Goal: Task Accomplishment & Management: Complete application form

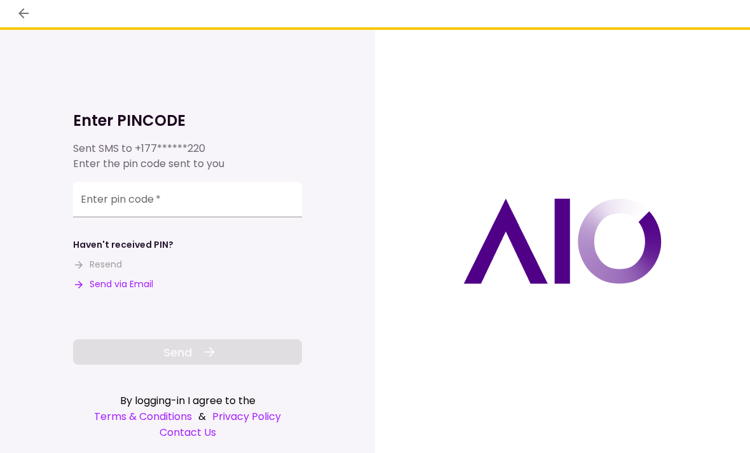
click at [105, 193] on input "Enter pin code   *" at bounding box center [187, 200] width 229 height 36
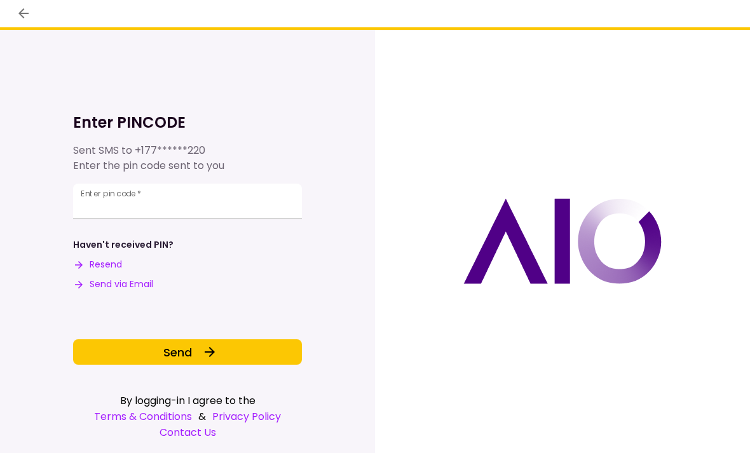
type input "******"
click at [200, 341] on button "Send" at bounding box center [187, 351] width 229 height 25
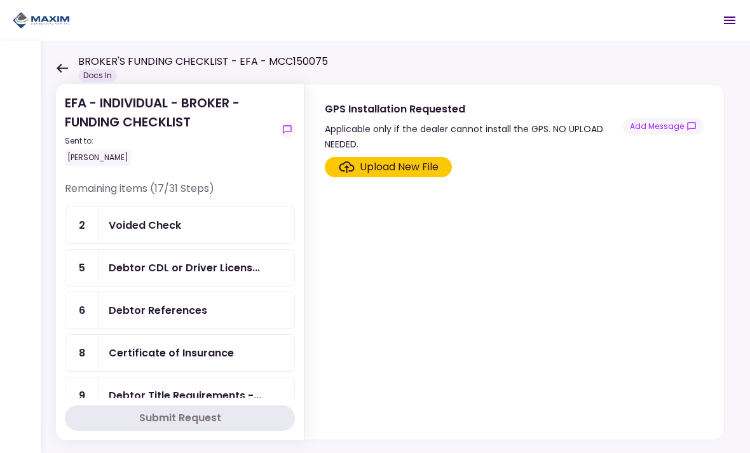
click at [157, 223] on div "Voided Check" at bounding box center [145, 225] width 72 height 16
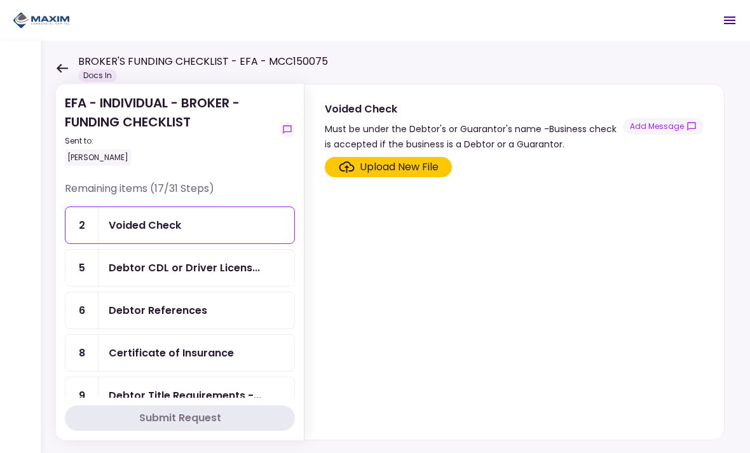
click at [390, 162] on div "Upload New File" at bounding box center [399, 167] width 79 height 15
click at [0, 0] on input "Upload New File" at bounding box center [0, 0] width 0 height 0
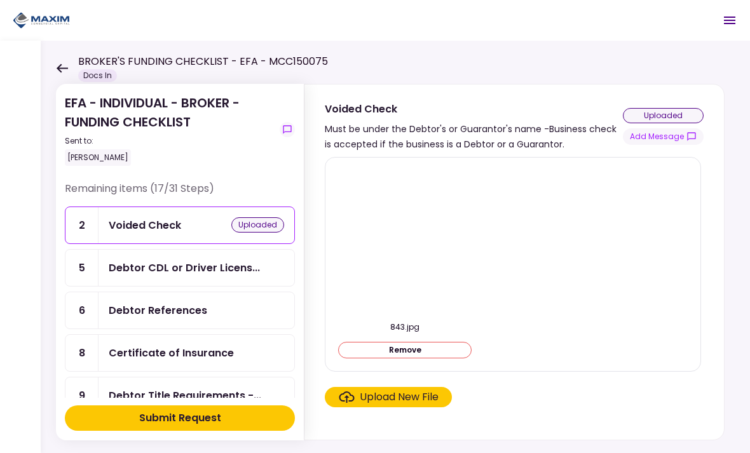
click at [156, 308] on div "Debtor References" at bounding box center [158, 311] width 99 height 16
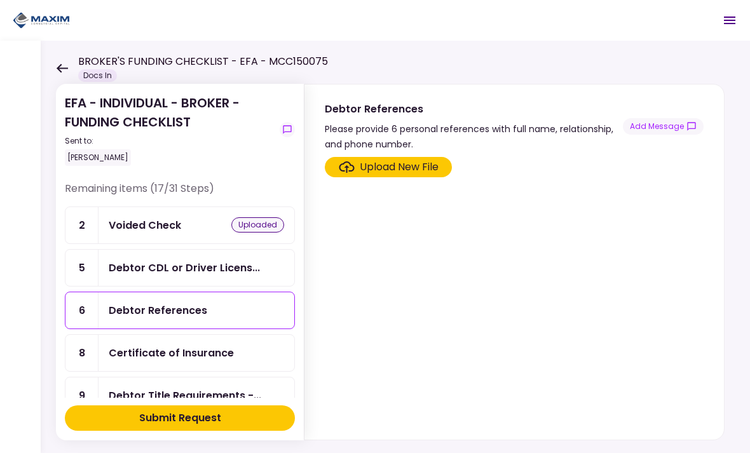
click at [401, 159] on label "Upload New File" at bounding box center [388, 167] width 127 height 20
click at [0, 0] on input "Upload New File" at bounding box center [0, 0] width 0 height 0
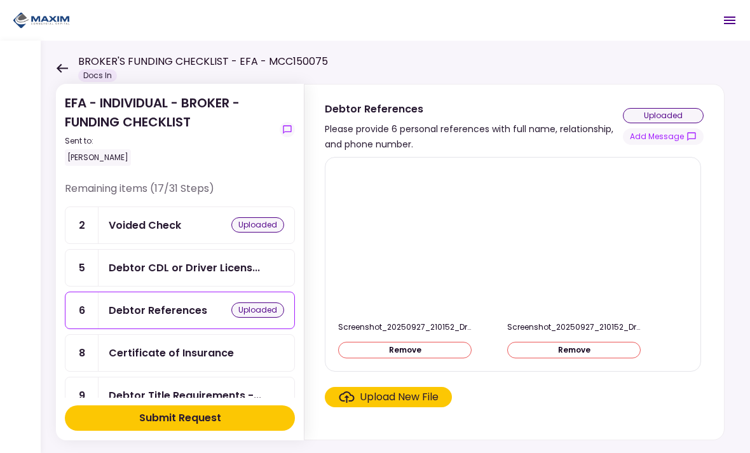
click at [43, 252] on div "EFA - INDIVIDUAL - BROKER - FUNDING CHECKLIST Sent to: Adam Piechowicz Remainin…" at bounding box center [395, 247] width 709 height 413
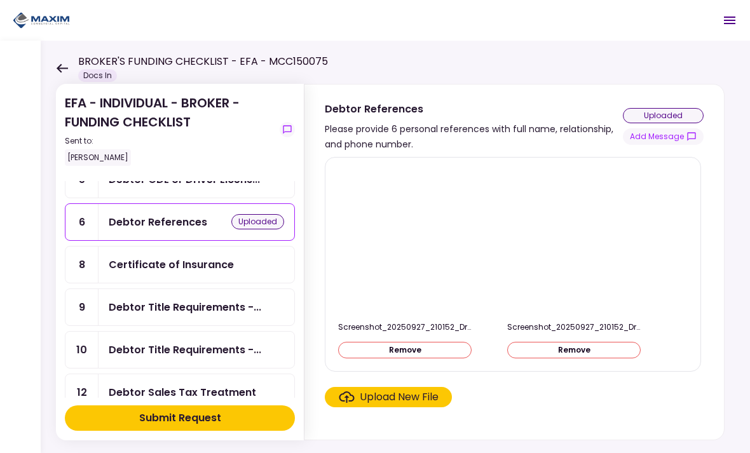
scroll to position [86, 0]
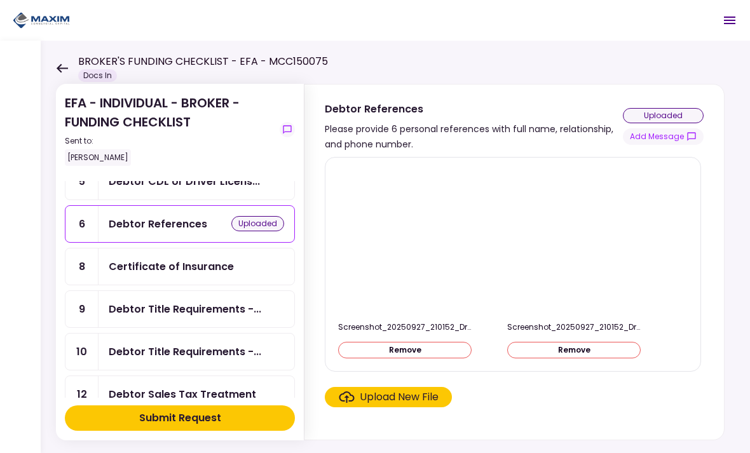
click at [157, 264] on div "Certificate of Insurance" at bounding box center [171, 267] width 125 height 16
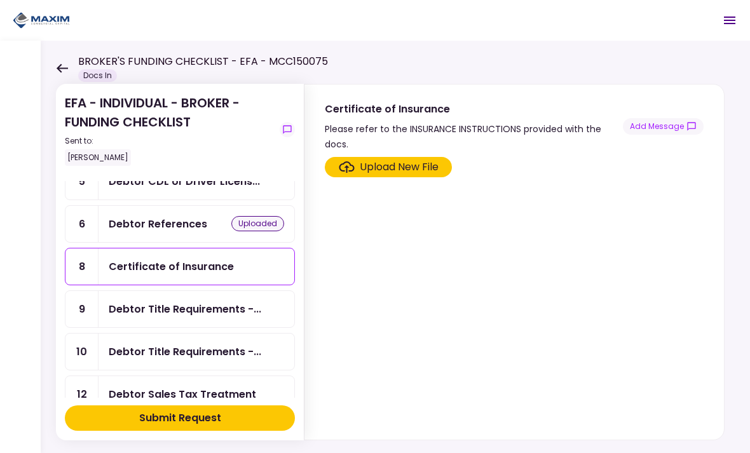
click at [390, 163] on div "Upload New File" at bounding box center [399, 167] width 79 height 15
click at [0, 0] on input "Upload New File" at bounding box center [0, 0] width 0 height 0
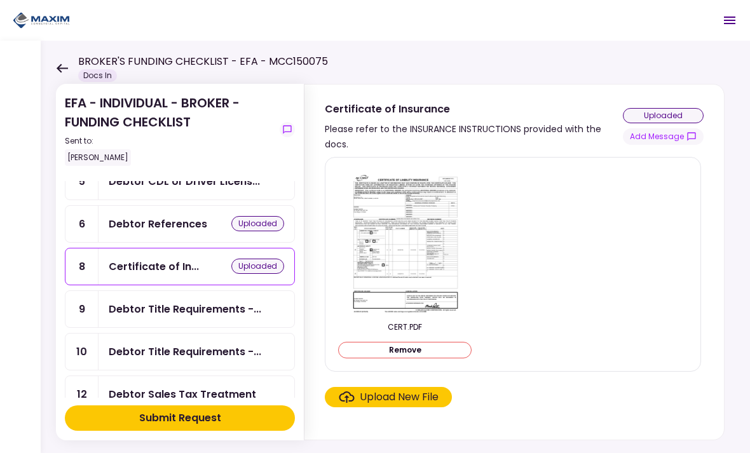
click at [177, 306] on div "Debtor Title Requirements -..." at bounding box center [185, 309] width 153 height 16
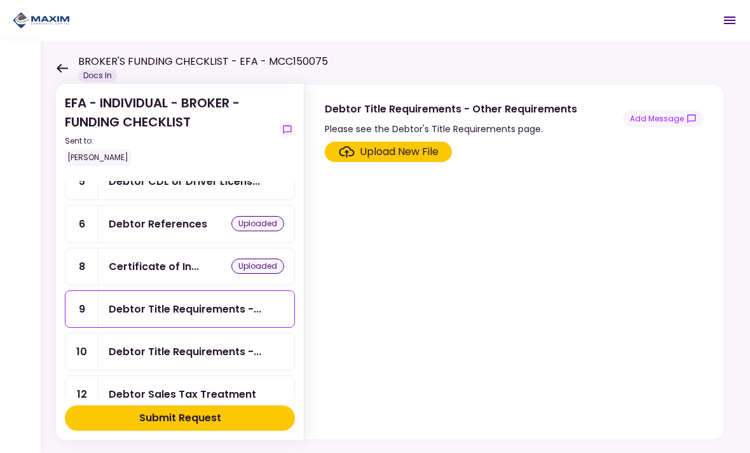
click at [660, 123] on button "Add Message" at bounding box center [663, 119] width 81 height 17
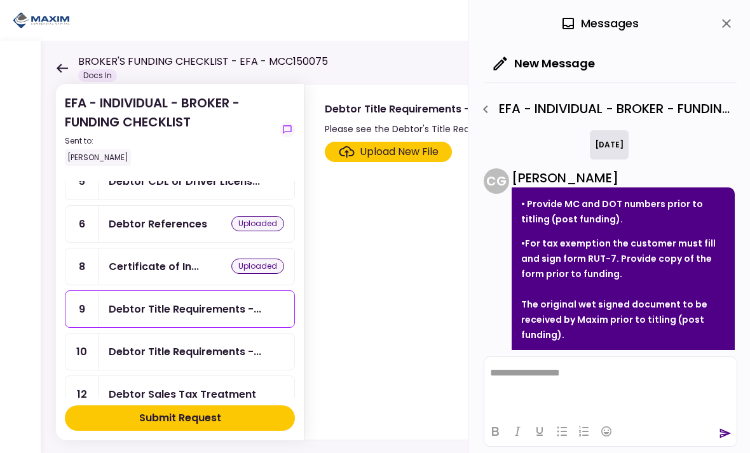
scroll to position [29, 0]
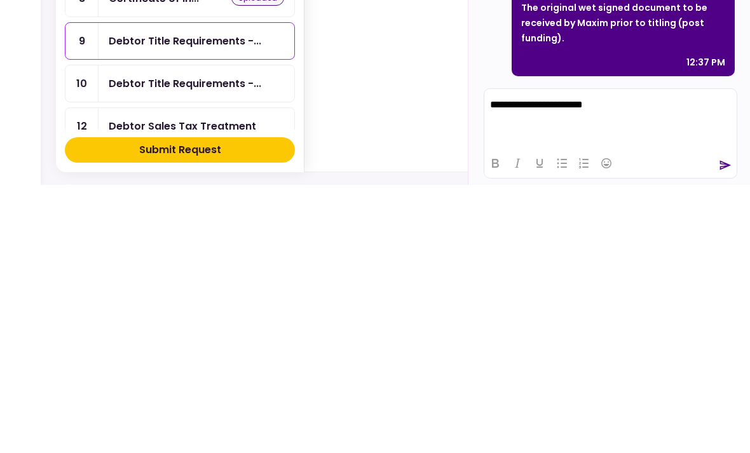
click at [725, 427] on icon "send" at bounding box center [725, 433] width 13 height 13
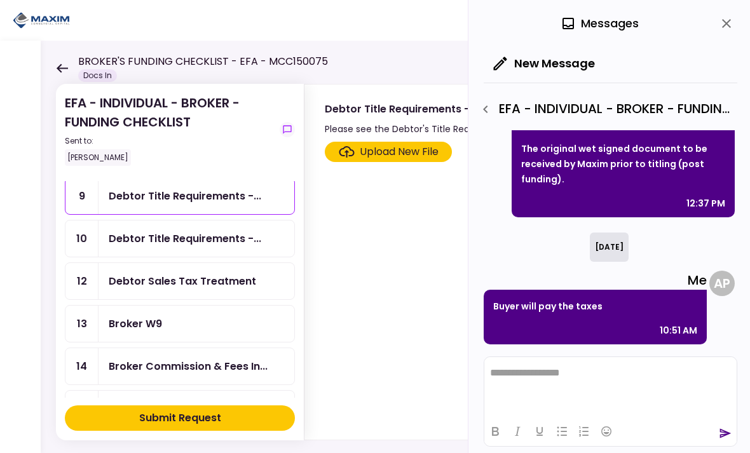
scroll to position [215, 0]
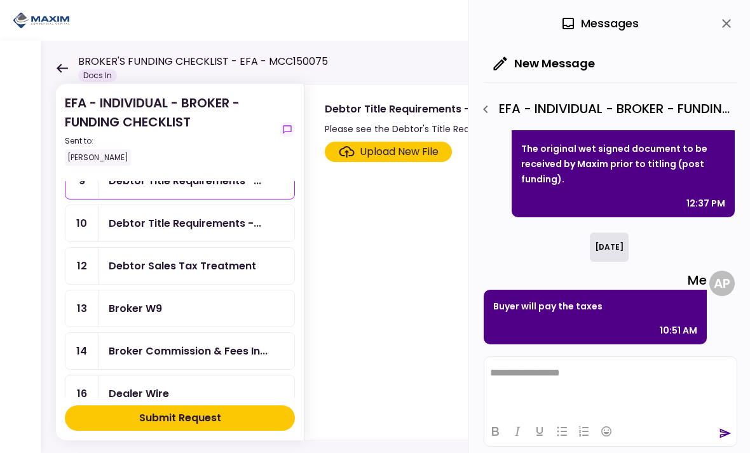
click at [146, 226] on div "Debtor Title Requirements -..." at bounding box center [185, 224] width 153 height 16
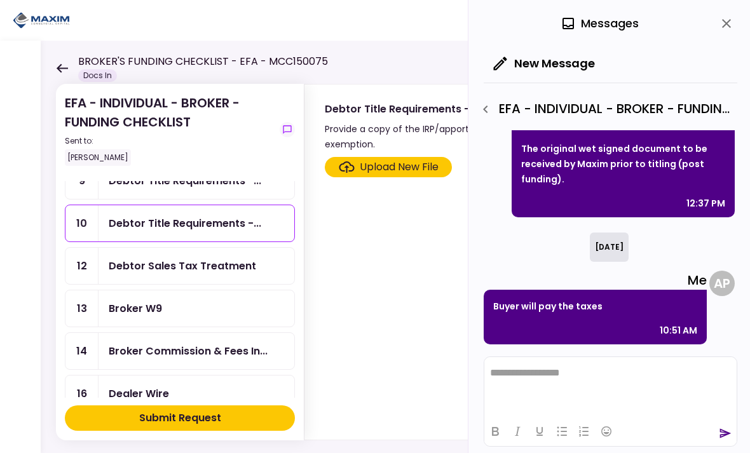
scroll to position [151, 0]
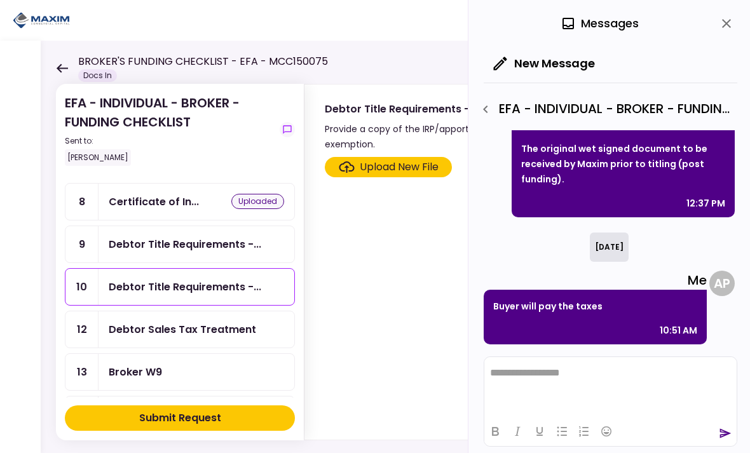
click at [151, 325] on div "Debtor Sales Tax Treatment" at bounding box center [182, 330] width 147 height 16
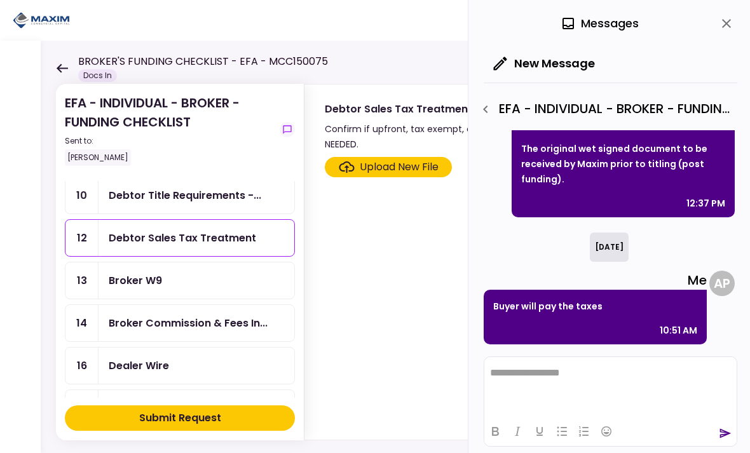
scroll to position [221, 0]
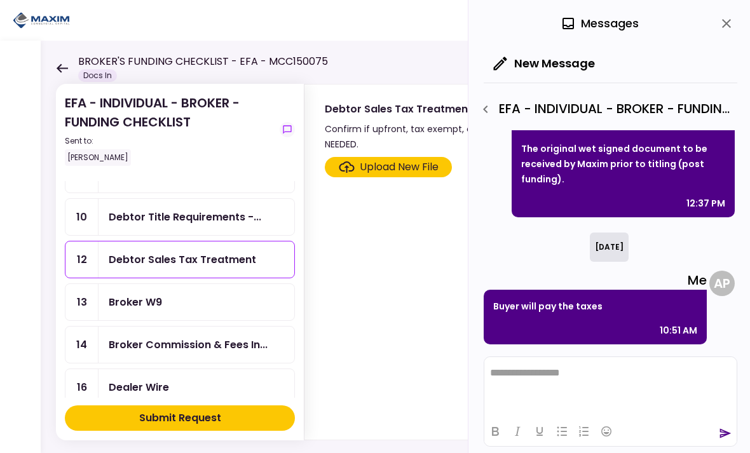
click at [155, 256] on div "Debtor Sales Tax Treatment" at bounding box center [182, 260] width 147 height 16
click at [737, 24] on button "close" at bounding box center [727, 24] width 22 height 22
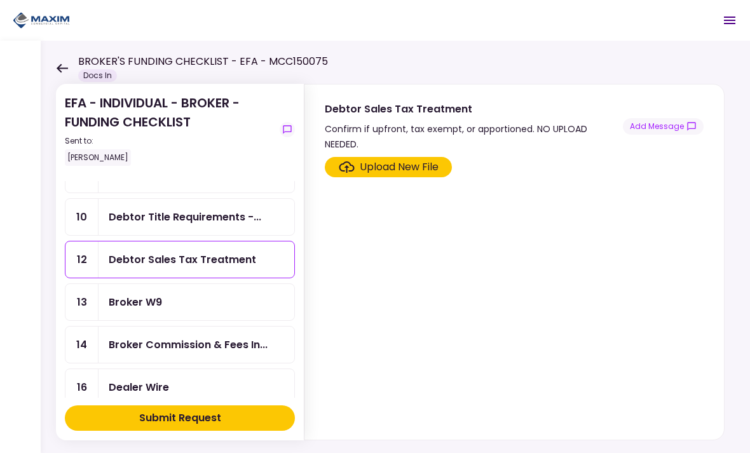
click at [669, 118] on button "Add Message" at bounding box center [663, 126] width 81 height 17
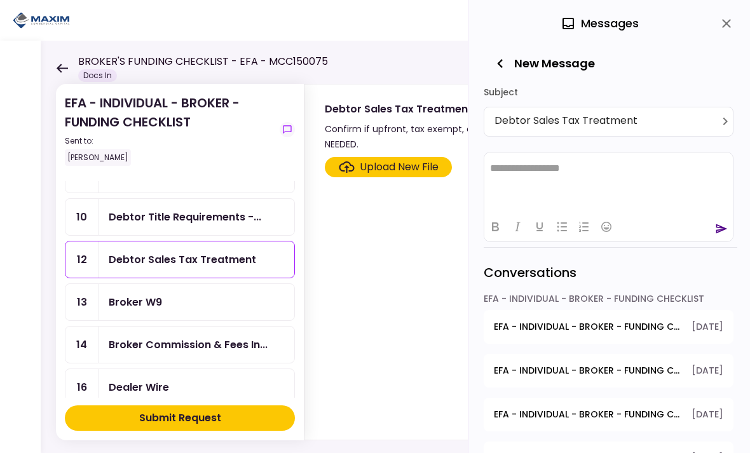
scroll to position [0, 0]
click at [701, 185] on html "**********" at bounding box center [608, 168] width 249 height 33
click at [704, 275] on div "Conversations" at bounding box center [611, 269] width 254 height 45
click at [152, 299] on div "Broker W9" at bounding box center [135, 302] width 53 height 16
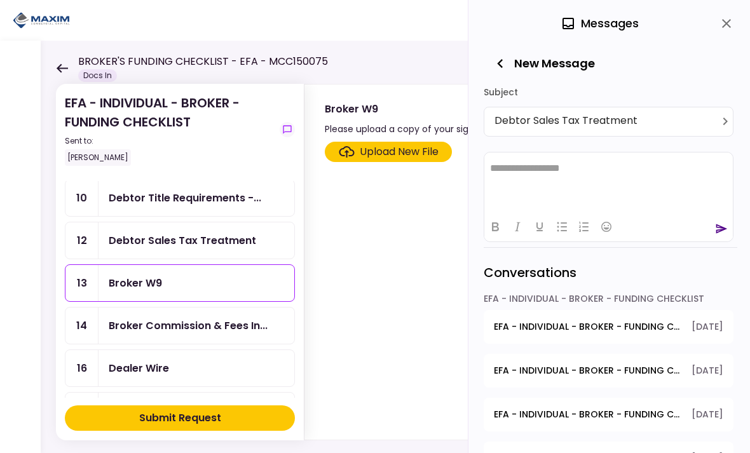
scroll to position [274, 0]
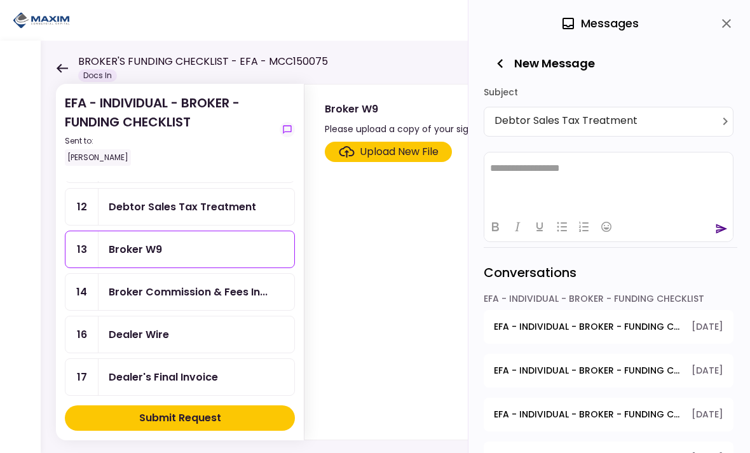
click at [169, 292] on div "Broker Commission & Fees In..." at bounding box center [188, 292] width 159 height 16
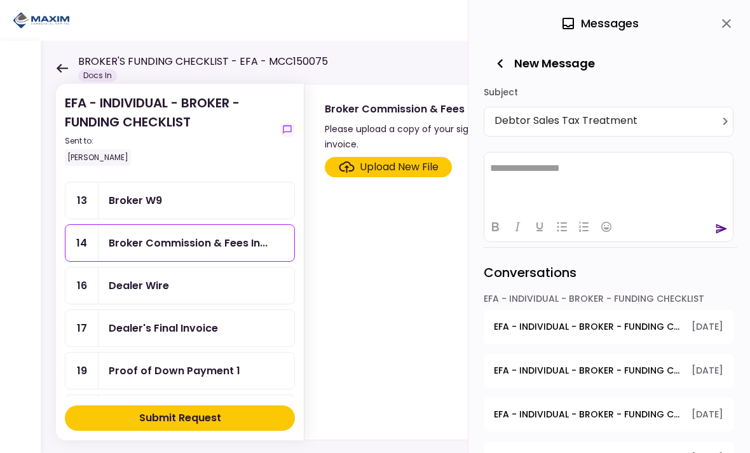
scroll to position [326, 0]
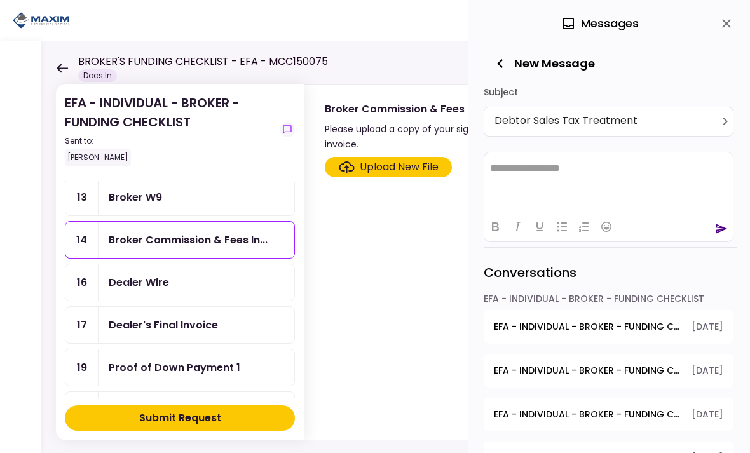
click at [140, 273] on div "Dealer Wire" at bounding box center [197, 282] width 196 height 36
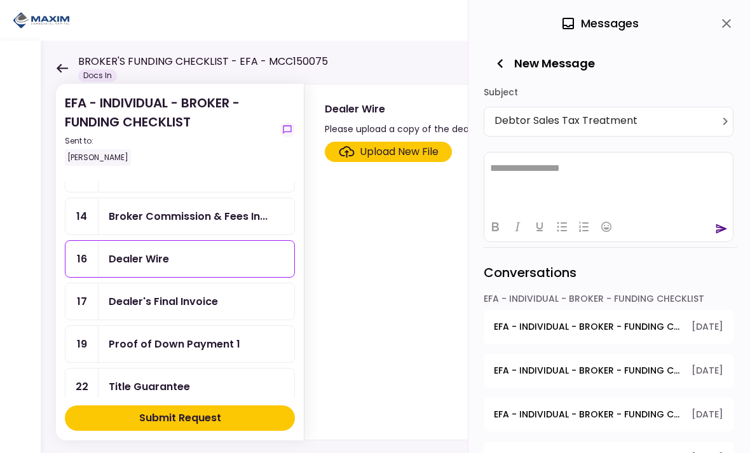
scroll to position [353, 0]
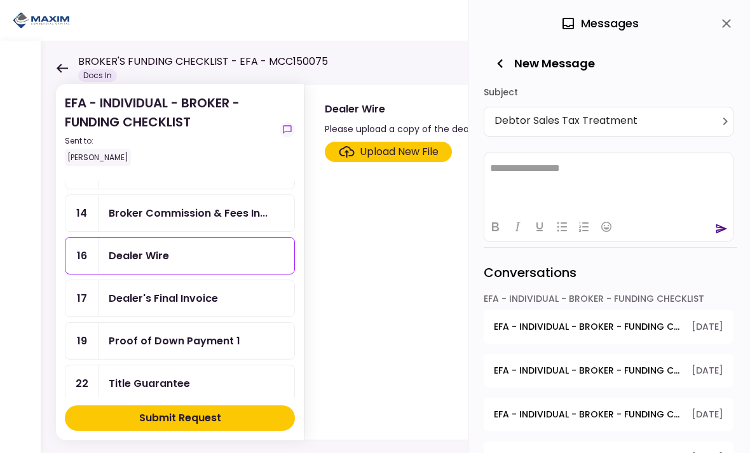
click at [162, 298] on div "Dealer's Final Invoice" at bounding box center [163, 299] width 109 height 16
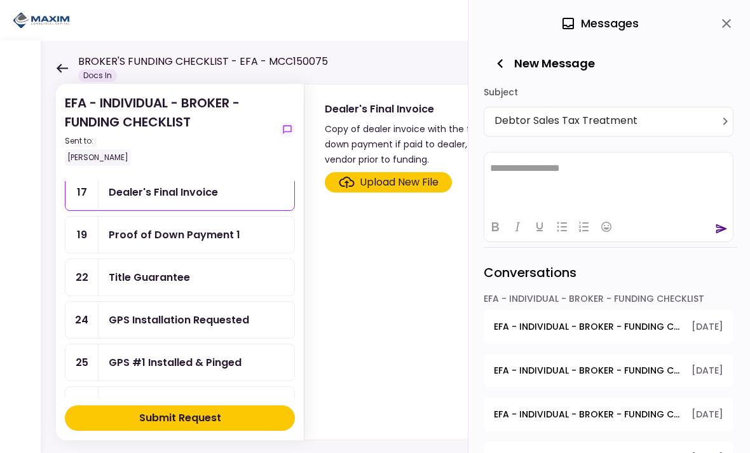
scroll to position [448, 0]
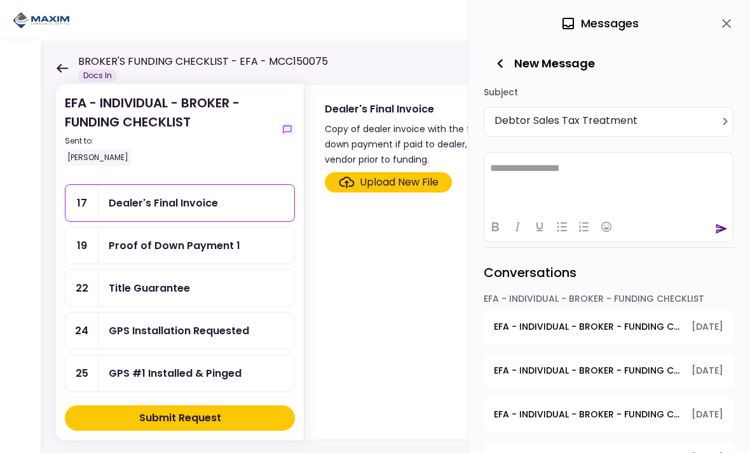
click at [167, 285] on div "Title Guarantee" at bounding box center [149, 288] width 81 height 16
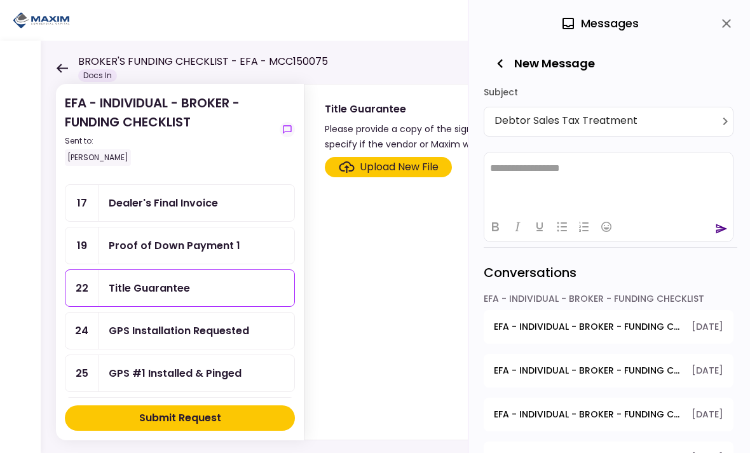
click at [182, 323] on div "GPS Installation Requested" at bounding box center [179, 331] width 140 height 16
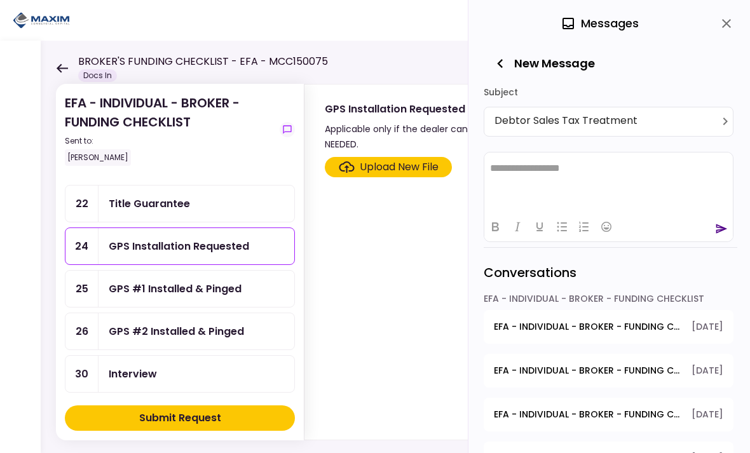
scroll to position [510, 0]
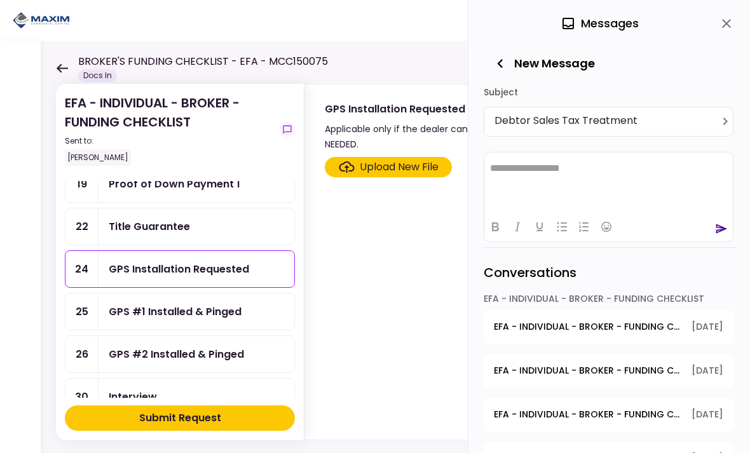
click at [722, 16] on icon "close" at bounding box center [726, 23] width 15 height 15
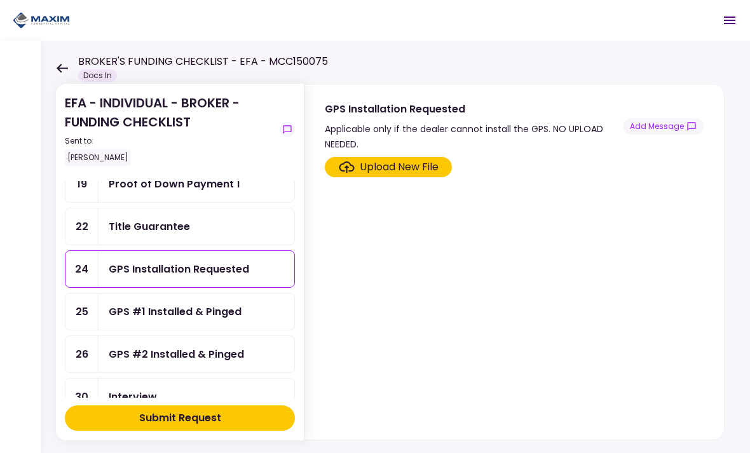
click at [657, 119] on button "Add Message" at bounding box center [663, 126] width 81 height 17
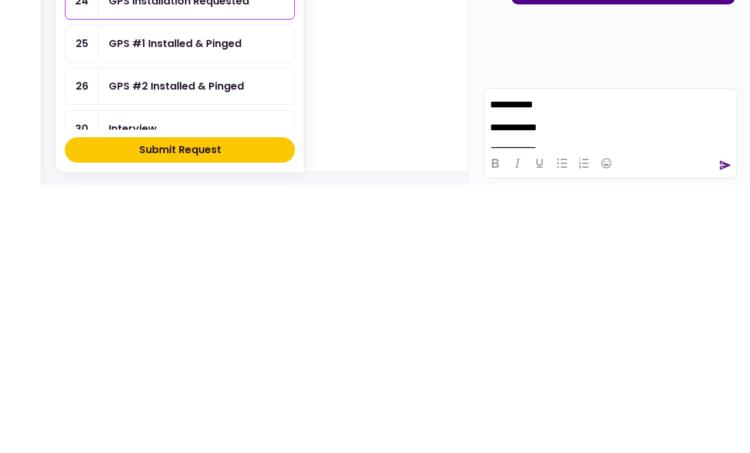
scroll to position [0, 0]
click at [720, 427] on icon "send" at bounding box center [725, 433] width 13 height 13
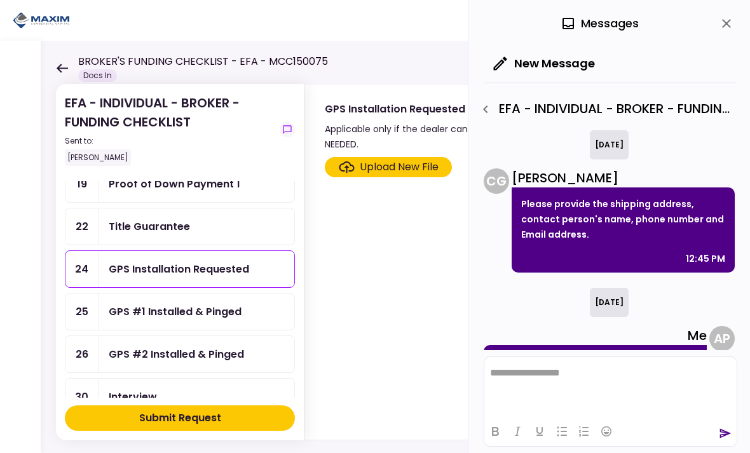
scroll to position [288, 0]
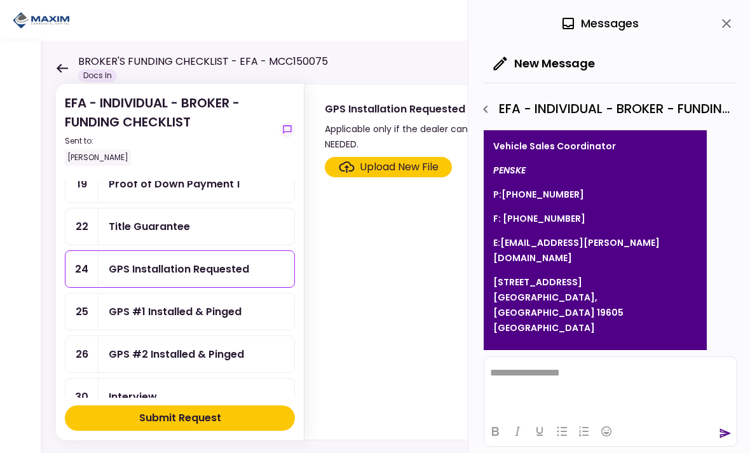
click at [721, 22] on icon "close" at bounding box center [726, 23] width 15 height 15
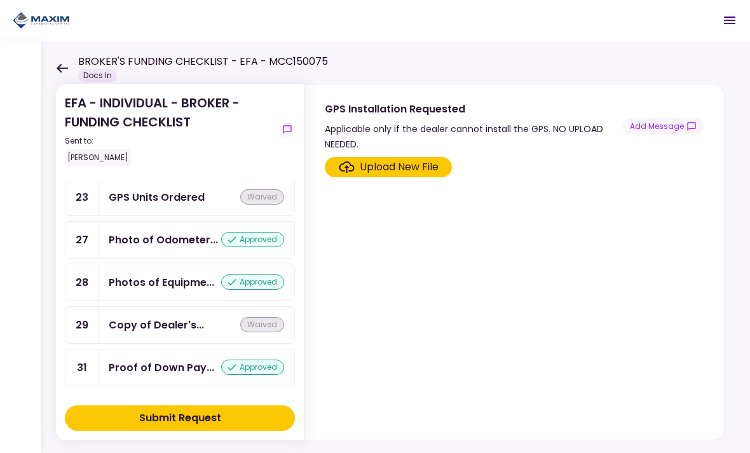
scroll to position [1167, 0]
click at [188, 365] on div "Proof of Down Pay..." at bounding box center [162, 368] width 106 height 16
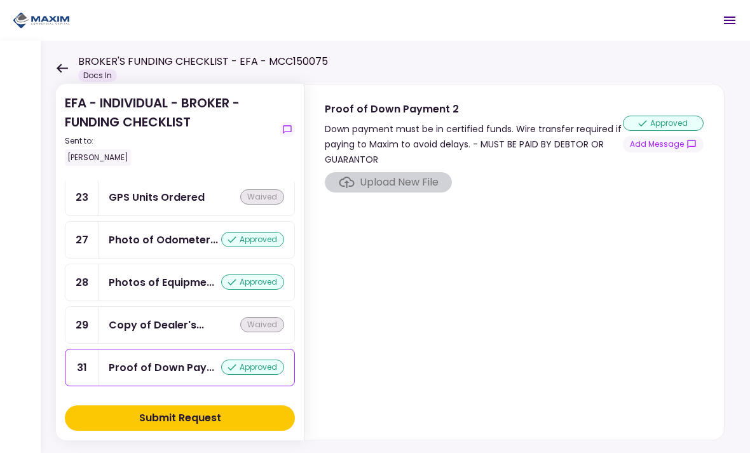
click at [163, 324] on div "Copy of Dealer's..." at bounding box center [156, 325] width 95 height 16
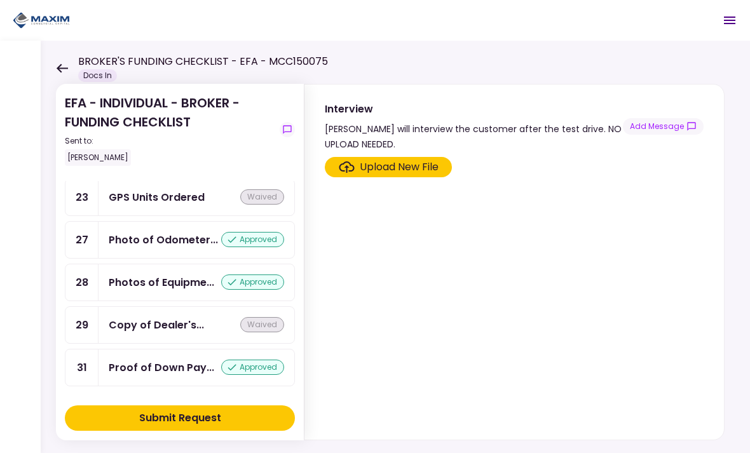
click at [154, 321] on div "Copy of Dealer's..." at bounding box center [156, 325] width 95 height 16
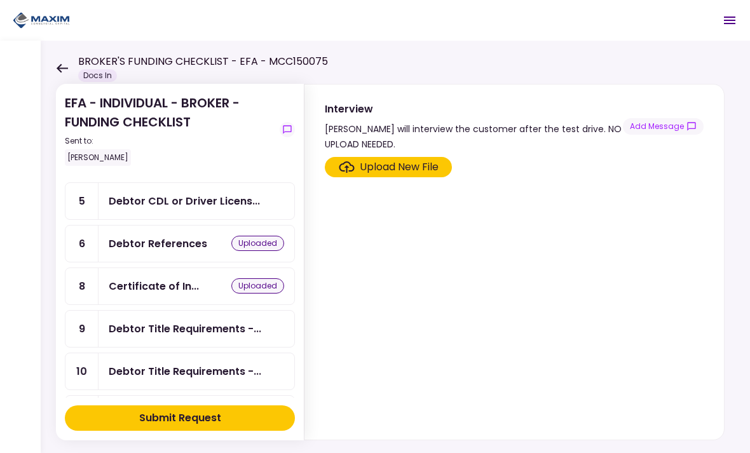
scroll to position [67, 0]
click at [157, 195] on div "Debtor CDL or Driver Licens..." at bounding box center [184, 201] width 151 height 16
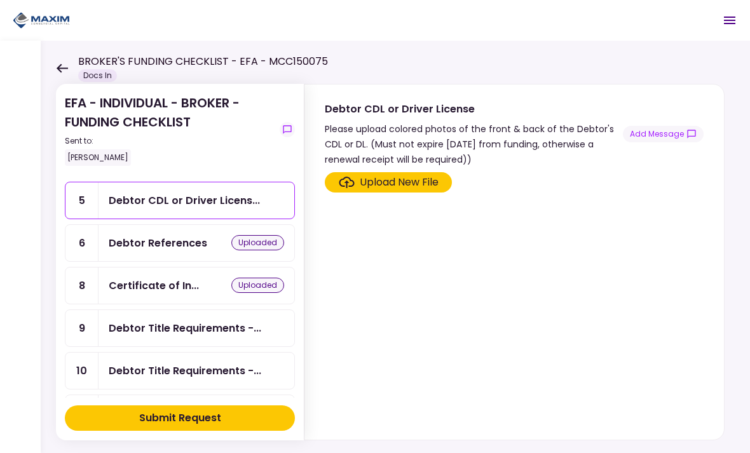
click at [383, 184] on div "Upload New File" at bounding box center [399, 182] width 79 height 15
click at [0, 0] on input "Upload New File" at bounding box center [0, 0] width 0 height 0
click at [393, 179] on div "Upload New File" at bounding box center [399, 182] width 79 height 15
click at [0, 0] on input "Upload New File" at bounding box center [0, 0] width 0 height 0
click at [387, 179] on div "Upload New File" at bounding box center [399, 182] width 79 height 15
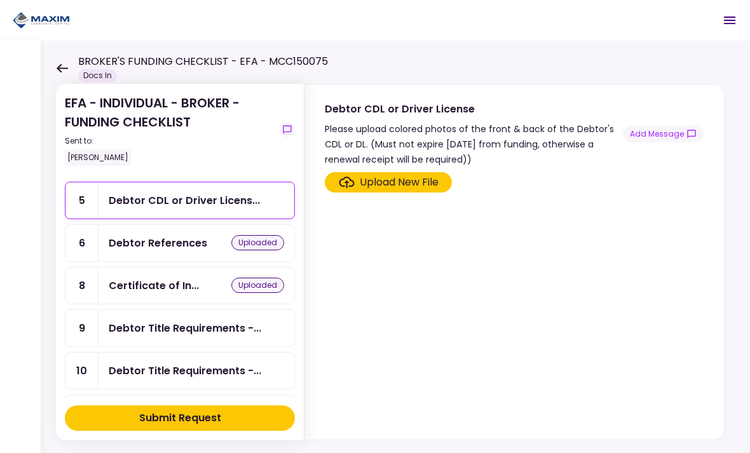
click at [0, 0] on input "Upload New File" at bounding box center [0, 0] width 0 height 0
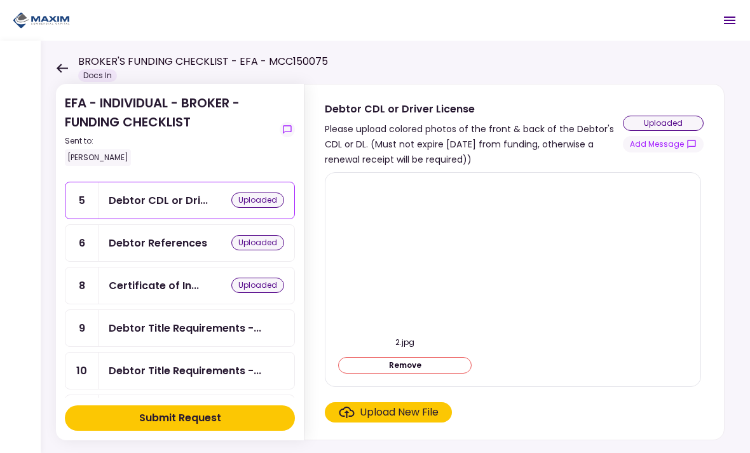
click at [631, 267] on div "2.jpg Remove" at bounding box center [513, 279] width 350 height 193
click at [415, 415] on div "Upload New File" at bounding box center [399, 412] width 79 height 15
click at [0, 0] on input "Upload New File" at bounding box center [0, 0] width 0 height 0
click at [381, 418] on div "Upload New File" at bounding box center [399, 412] width 79 height 15
click at [0, 0] on input "Upload New File" at bounding box center [0, 0] width 0 height 0
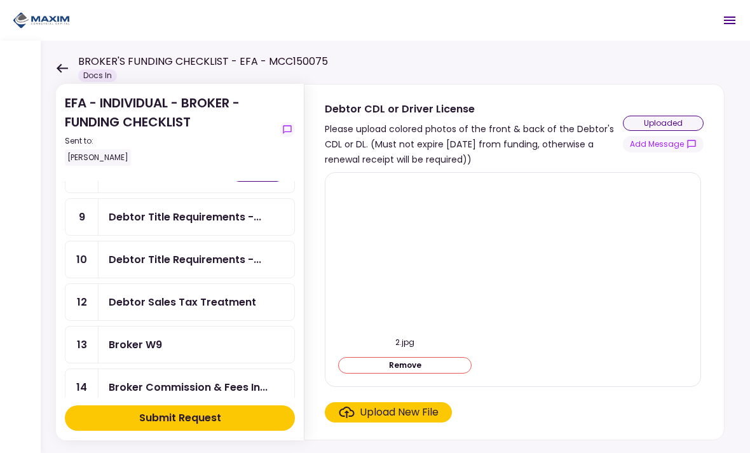
scroll to position [163, 0]
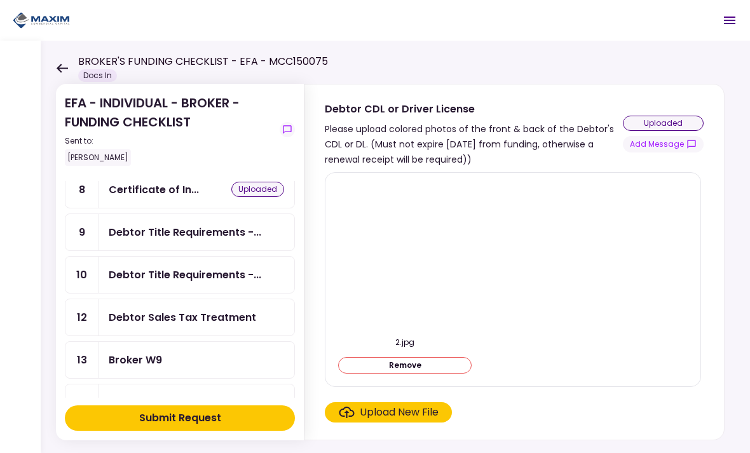
click at [148, 232] on div "Debtor Title Requirements -..." at bounding box center [185, 232] width 153 height 16
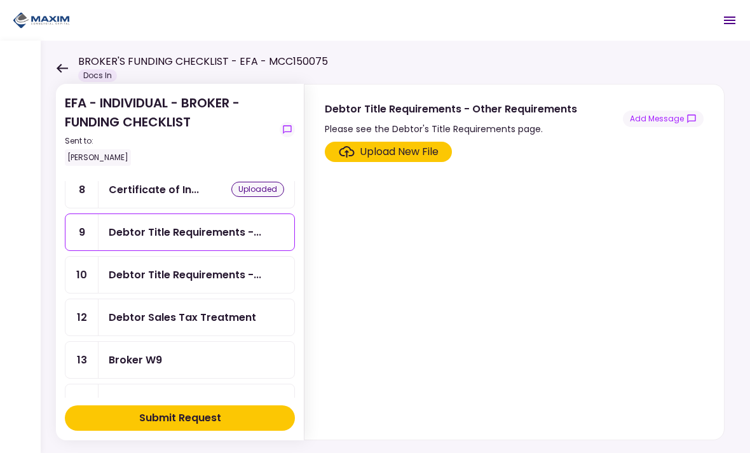
click at [667, 116] on button "Add Message" at bounding box center [663, 119] width 81 height 17
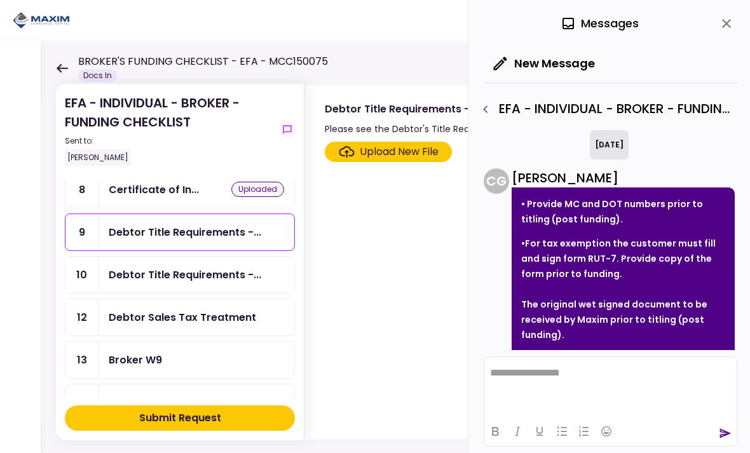
scroll to position [156, 0]
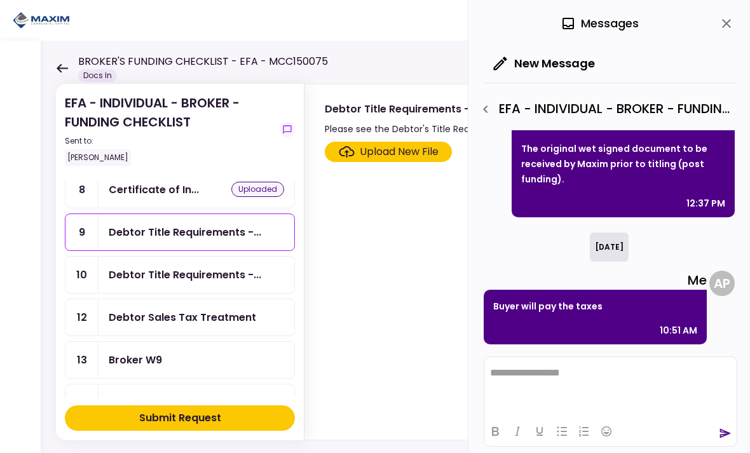
click at [723, 26] on icon "close" at bounding box center [726, 23] width 9 height 9
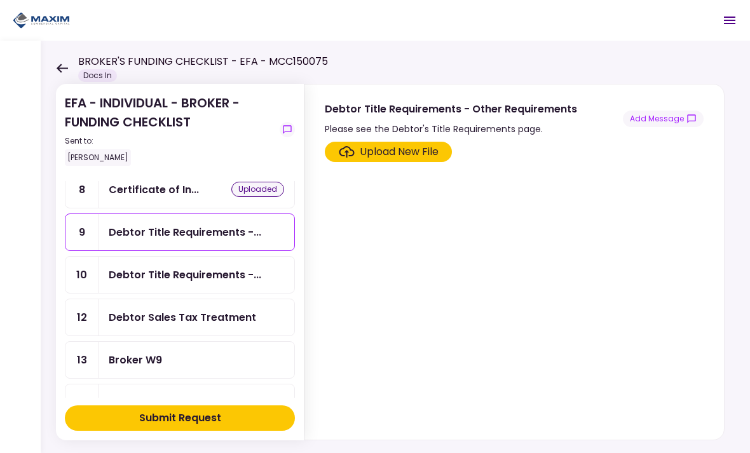
click at [146, 277] on div "Debtor Title Requirements -..." at bounding box center [185, 275] width 153 height 16
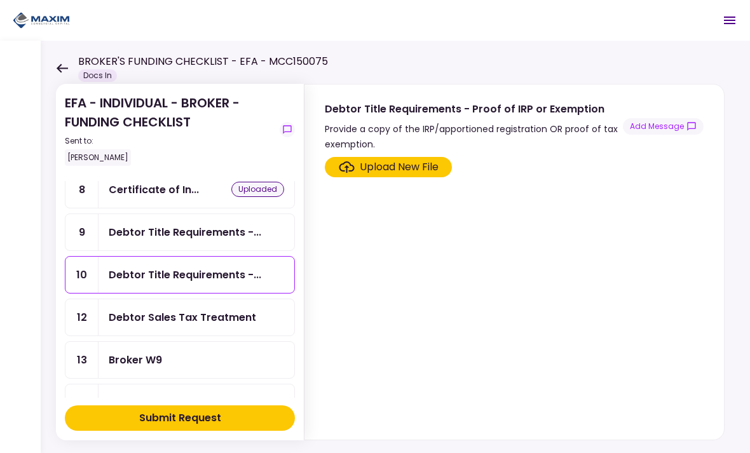
click at [667, 126] on button "Add Message" at bounding box center [663, 126] width 81 height 17
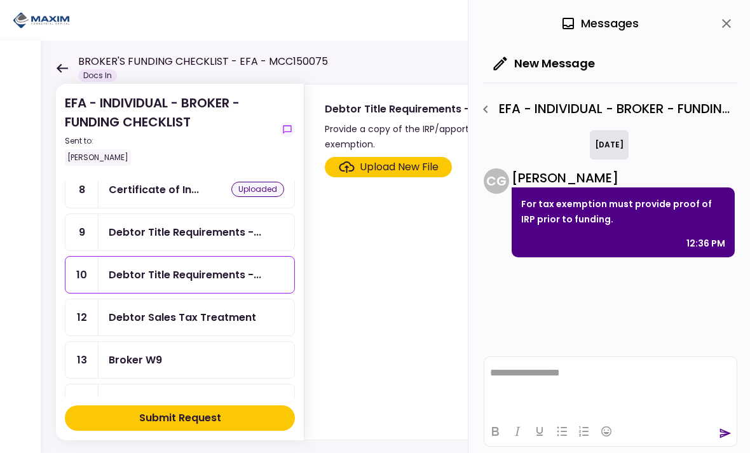
click at [156, 317] on div "Debtor Sales Tax Treatment" at bounding box center [182, 318] width 147 height 16
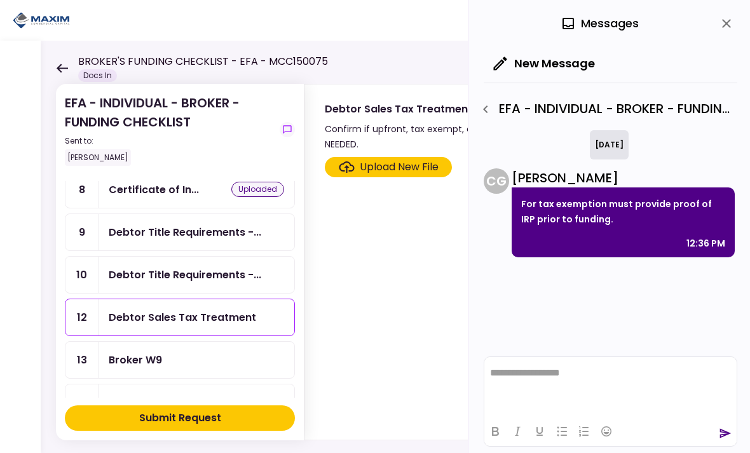
click at [718, 27] on button "close" at bounding box center [727, 24] width 22 height 22
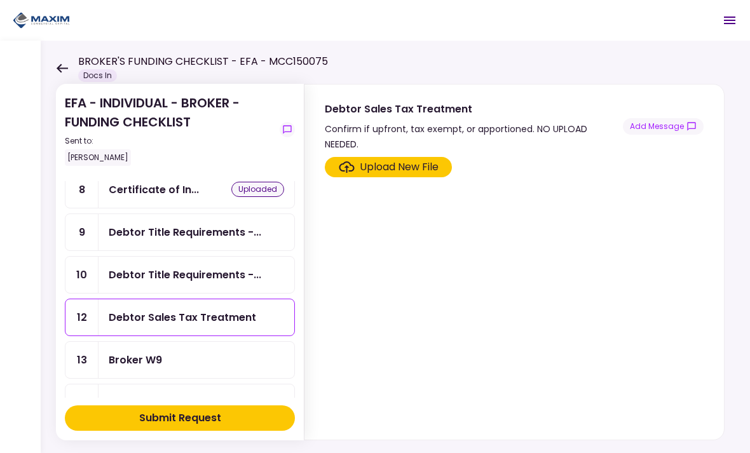
click at [156, 319] on div "Debtor Sales Tax Treatment" at bounding box center [182, 318] width 147 height 16
click at [671, 118] on button "Add Message" at bounding box center [663, 126] width 81 height 17
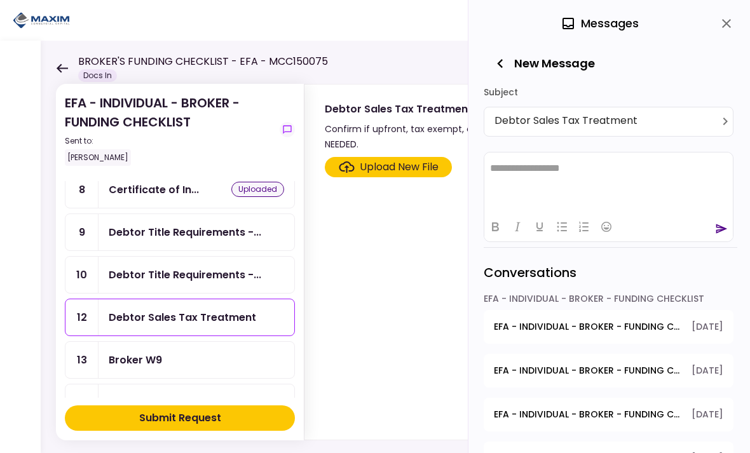
click at [730, 22] on icon "close" at bounding box center [726, 23] width 15 height 15
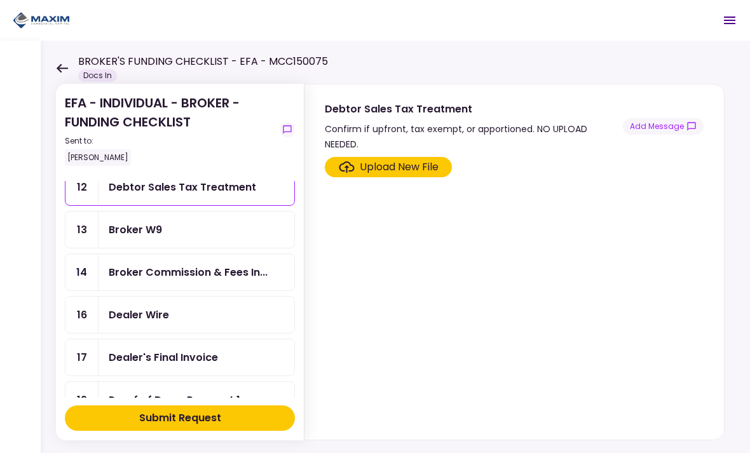
scroll to position [292, 0]
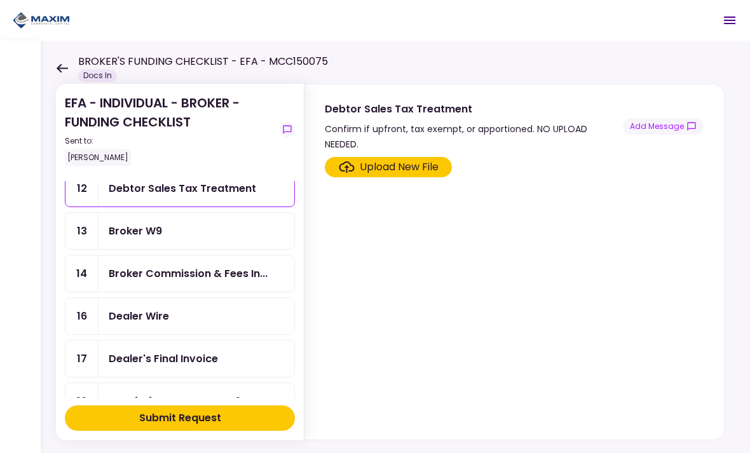
click at [146, 188] on div "Debtor Sales Tax Treatment" at bounding box center [182, 189] width 147 height 16
click at [156, 265] on div "Broker Commission & Fees In..." at bounding box center [197, 274] width 196 height 36
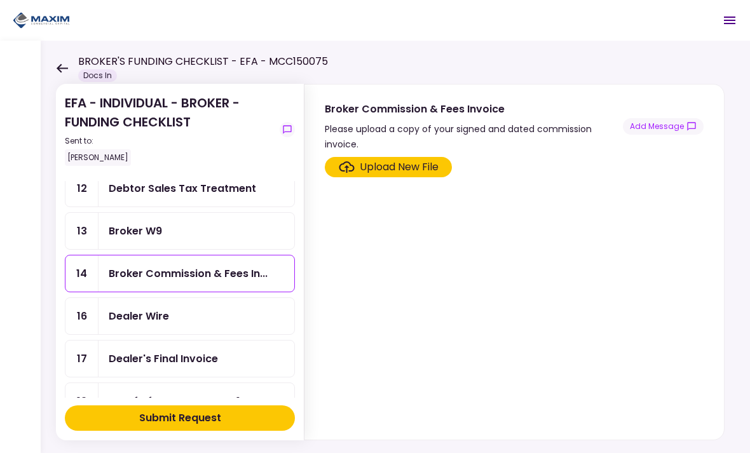
click at [378, 168] on div "Upload New File" at bounding box center [399, 167] width 79 height 15
click at [0, 0] on input "Upload New File" at bounding box center [0, 0] width 0 height 0
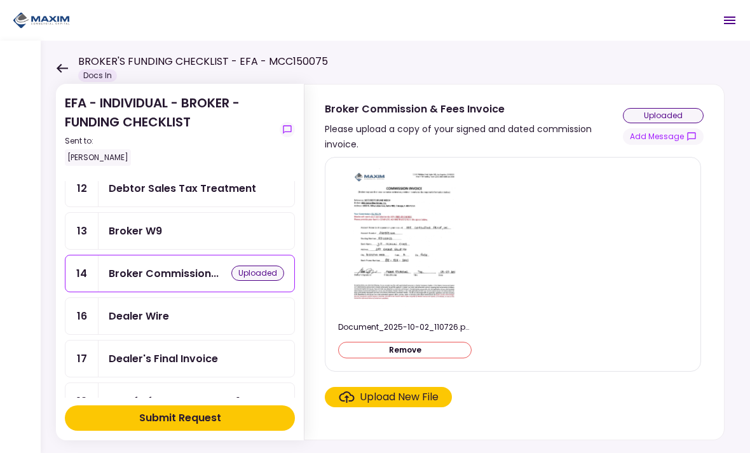
click at [132, 315] on div "Dealer Wire" at bounding box center [139, 316] width 60 height 16
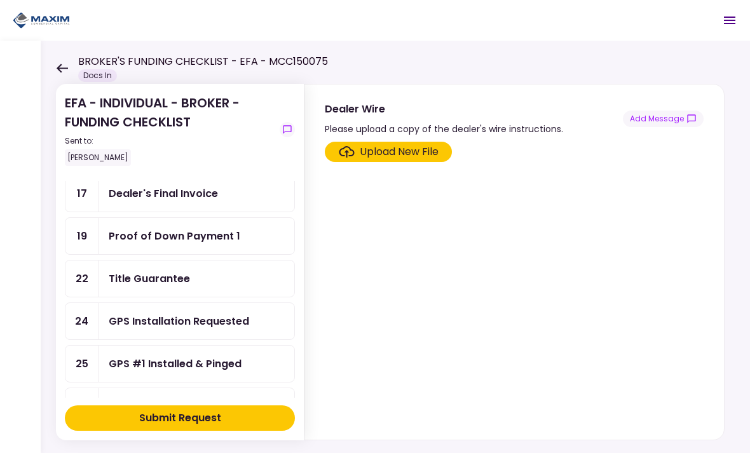
scroll to position [458, 0]
click at [150, 277] on div "Title Guarantee" at bounding box center [149, 278] width 81 height 16
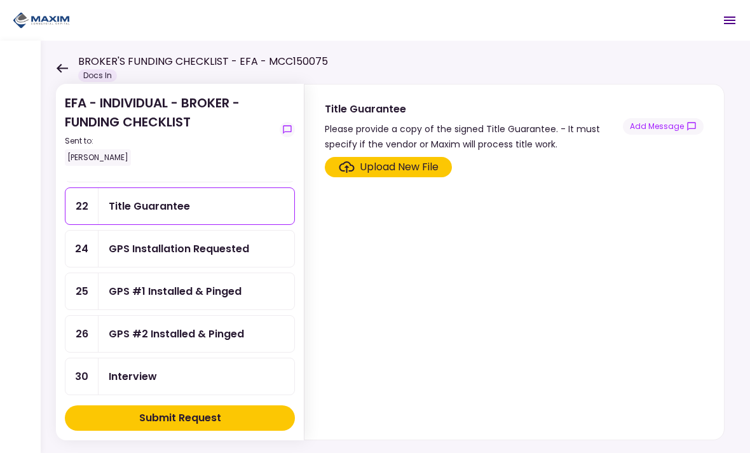
scroll to position [526, 0]
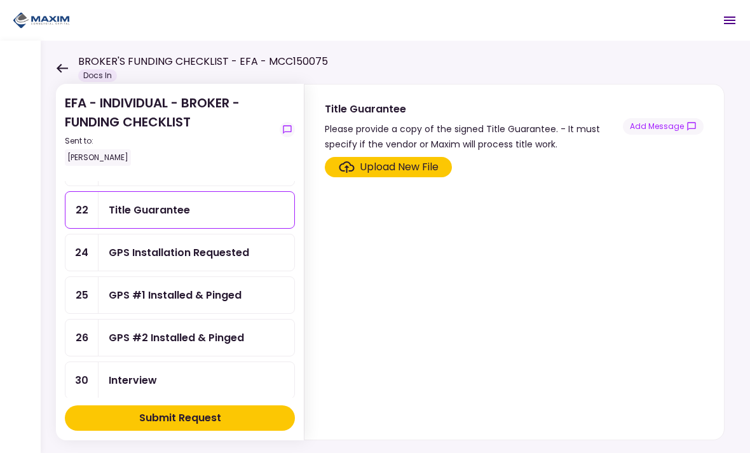
click at [154, 256] on div "GPS Installation Requested" at bounding box center [179, 253] width 140 height 16
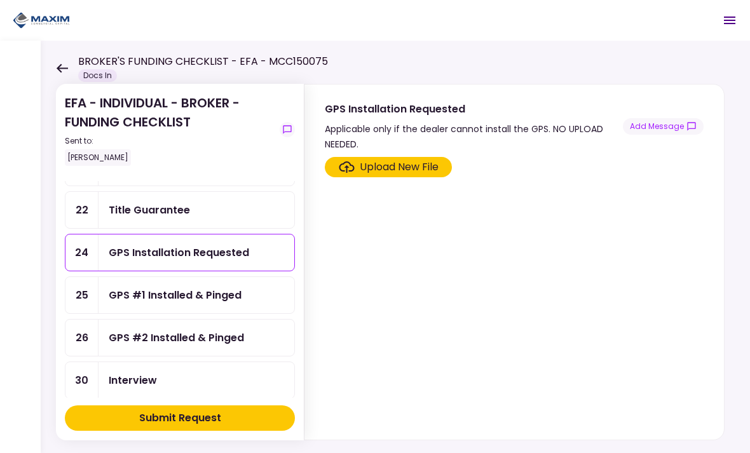
click at [55, 251] on div "EFA - INDIVIDUAL - BROKER - FUNDING CHECKLIST Sent to: Adam Piechowicz Remainin…" at bounding box center [395, 247] width 709 height 413
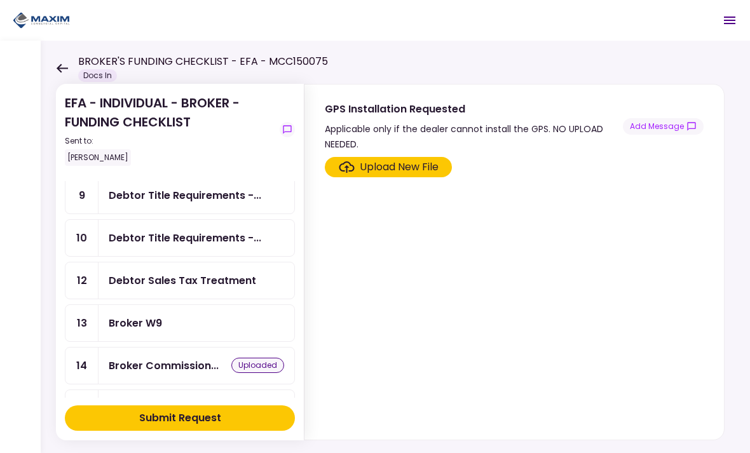
scroll to position [228, 0]
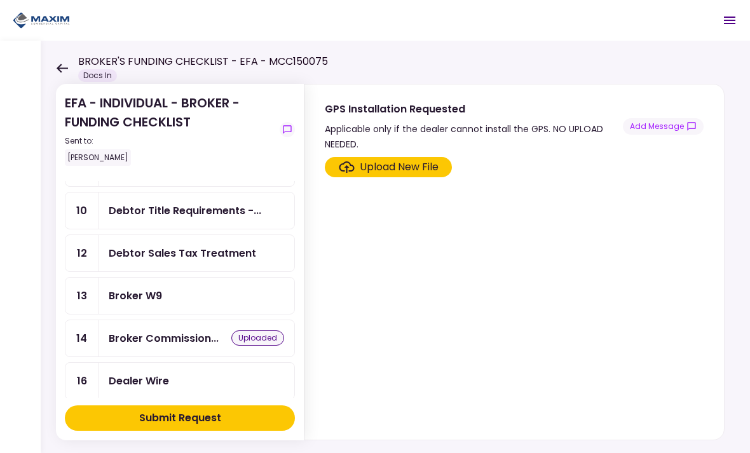
click at [134, 289] on div "Broker W9" at bounding box center [135, 296] width 53 height 16
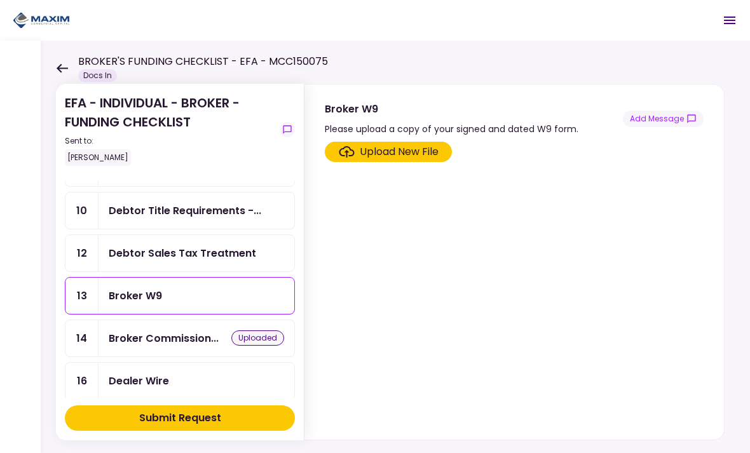
click at [381, 150] on div "Upload New File" at bounding box center [399, 151] width 79 height 15
click at [0, 0] on input "Upload New File" at bounding box center [0, 0] width 0 height 0
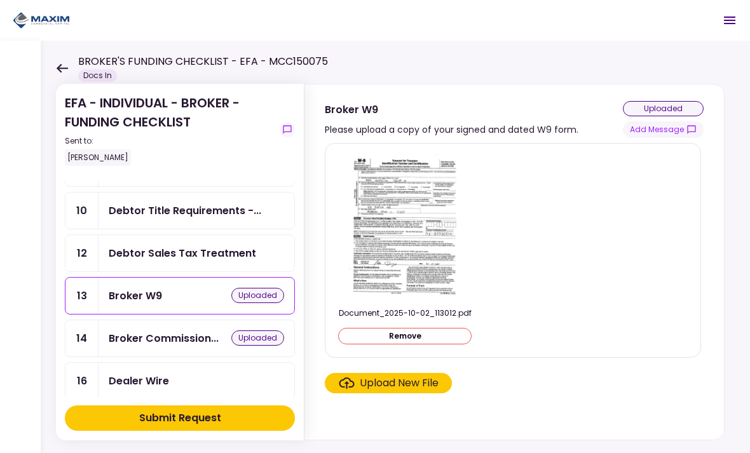
click at [45, 226] on div "EFA - INDIVIDUAL - BROKER - FUNDING CHECKLIST Sent to: Adam Piechowicz Remainin…" at bounding box center [395, 247] width 709 height 413
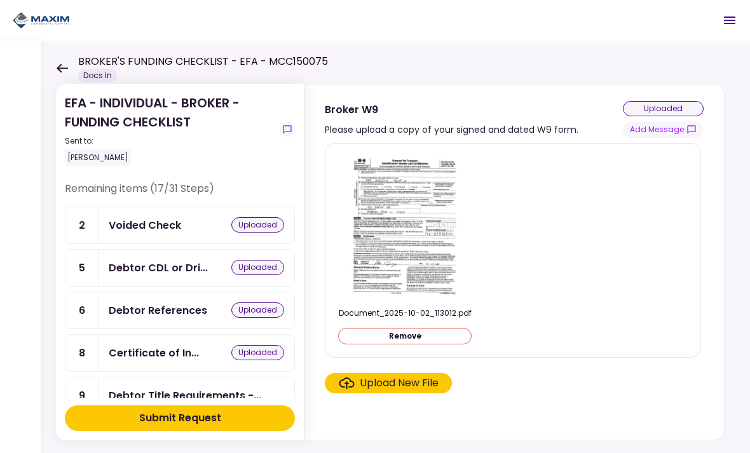
click at [151, 419] on div "Submit Request" at bounding box center [180, 418] width 82 height 15
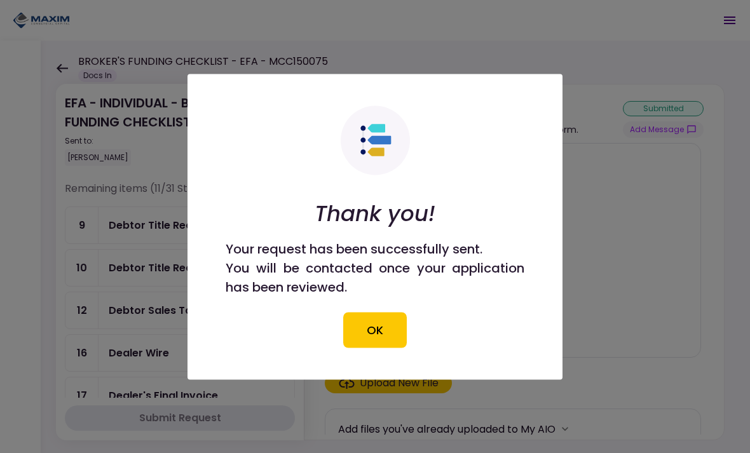
click at [372, 322] on button "OK" at bounding box center [375, 330] width 64 height 36
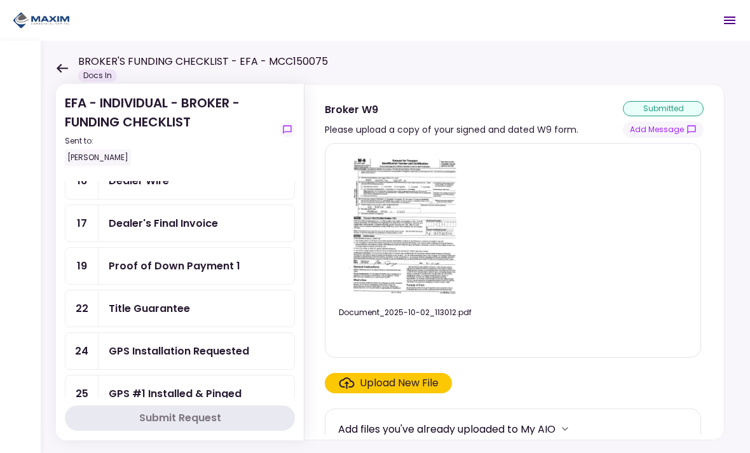
scroll to position [176, 0]
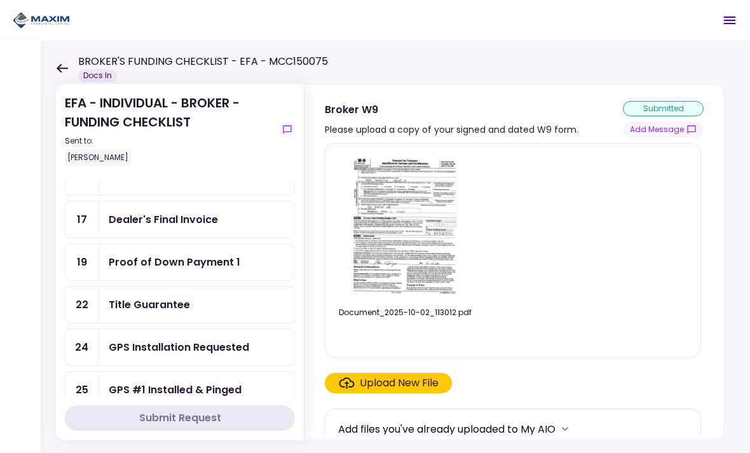
click at [144, 306] on div "Title Guarantee" at bounding box center [149, 305] width 81 height 16
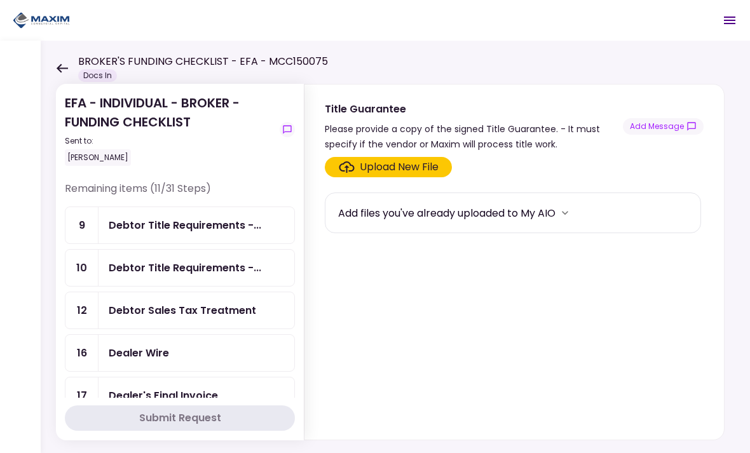
click at [39, 212] on div at bounding box center [20, 247] width 41 height 413
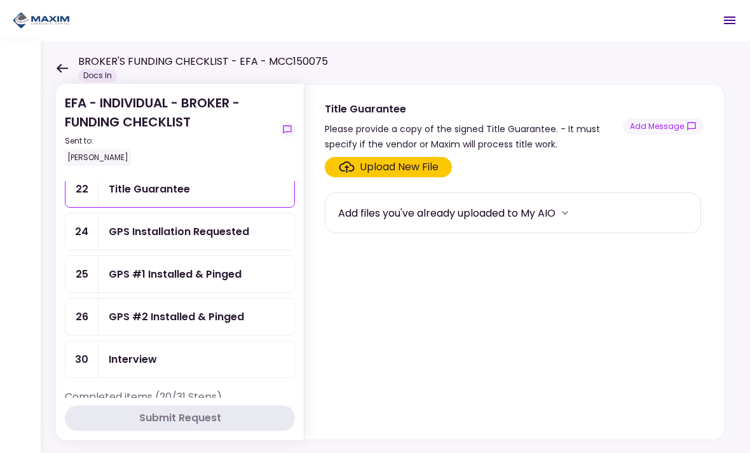
scroll to position [277, 0]
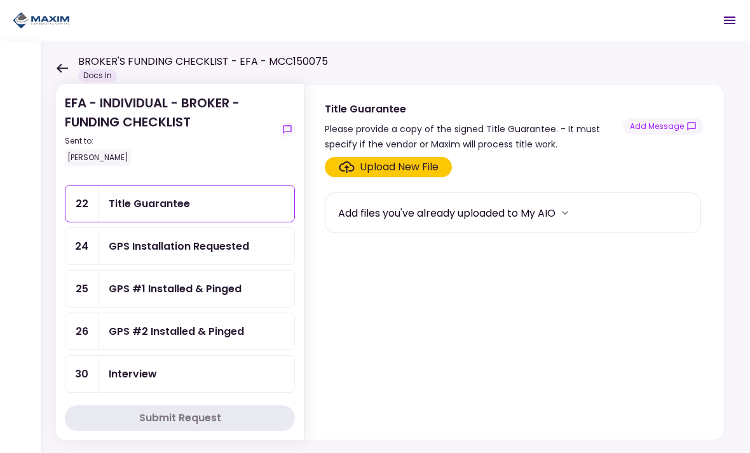
click at [155, 203] on div "Title Guarantee" at bounding box center [149, 204] width 81 height 16
click at [663, 131] on button "Add Message" at bounding box center [663, 126] width 81 height 17
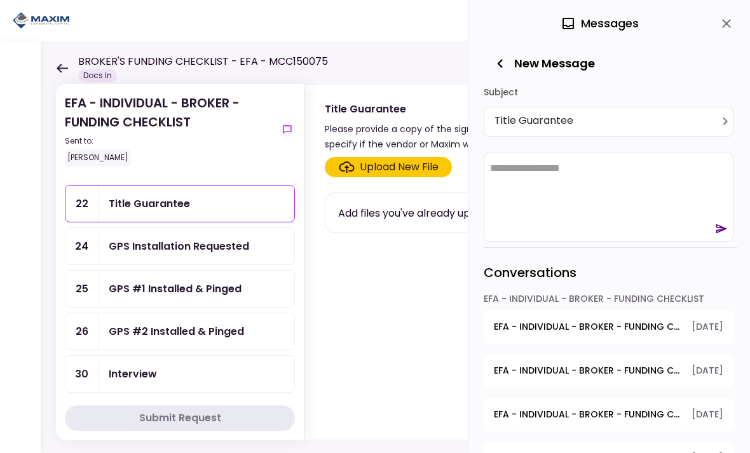
scroll to position [0, 0]
click at [631, 181] on html "**********" at bounding box center [608, 168] width 249 height 33
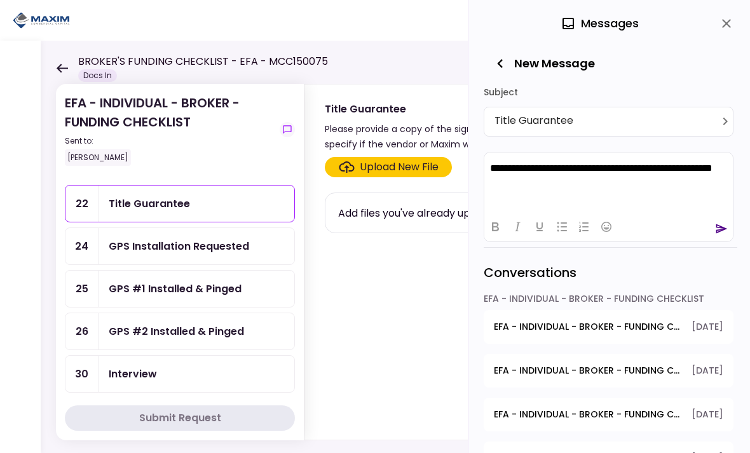
click at [723, 228] on icon "send" at bounding box center [721, 229] width 11 height 10
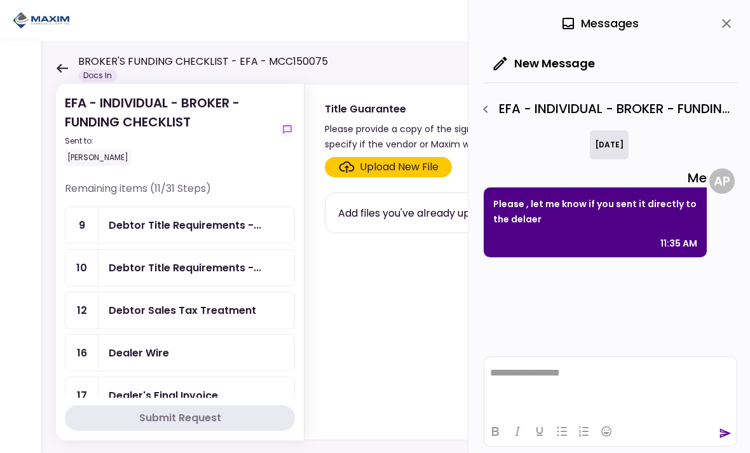
click at [96, 107] on div "EFA - INDIVIDUAL - BROKER - FUNDING CHECKLIST Sent to: Adam Piechowicz" at bounding box center [170, 129] width 210 height 72
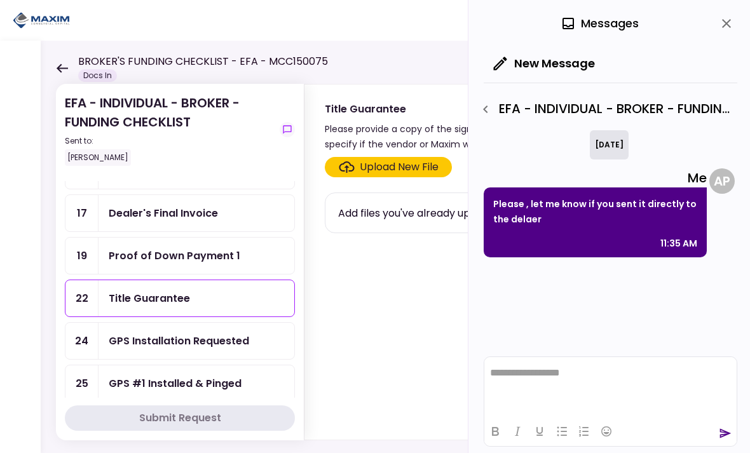
click at [99, 163] on div "[PERSON_NAME]" at bounding box center [98, 157] width 66 height 17
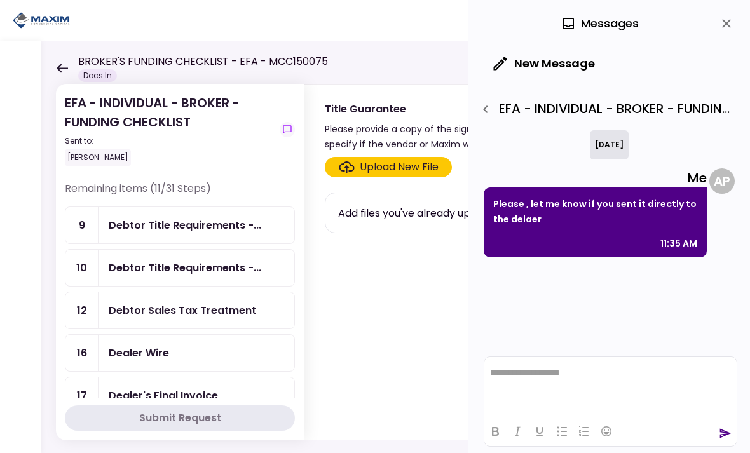
click at [730, 20] on icon "close" at bounding box center [726, 23] width 9 height 9
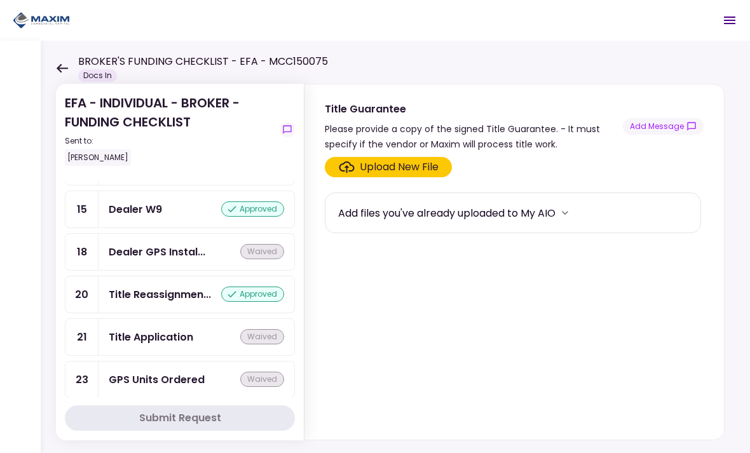
scroll to position [982, 0]
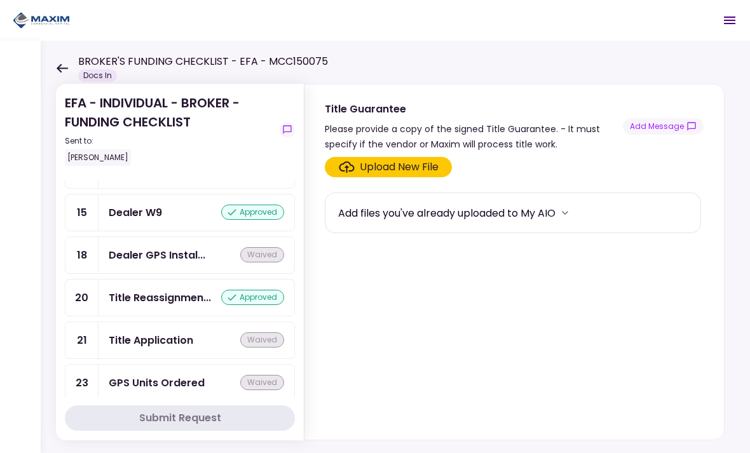
click at [139, 256] on div "Dealer GPS Instal..." at bounding box center [157, 255] width 97 height 16
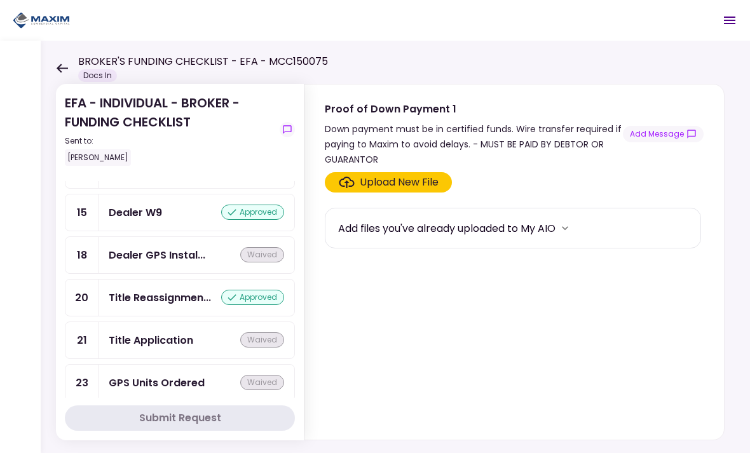
click at [139, 250] on div "Dealer GPS Instal..." at bounding box center [157, 255] width 97 height 16
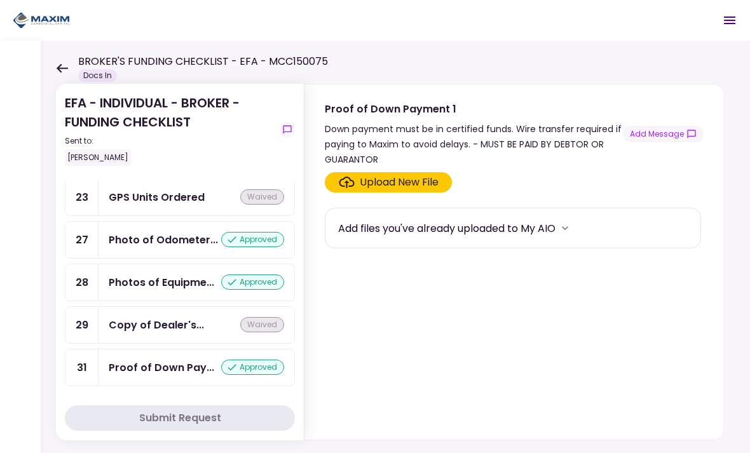
scroll to position [1167, 0]
click at [161, 420] on div "Submit Request" at bounding box center [180, 418] width 82 height 15
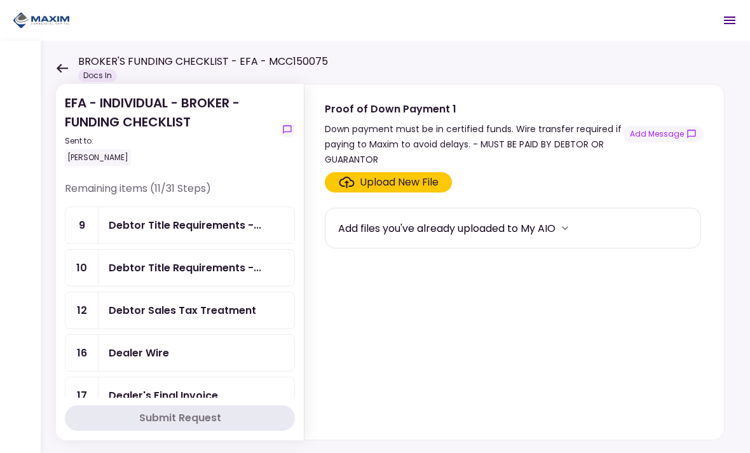
scroll to position [0, 0]
click at [45, 202] on div "EFA - INDIVIDUAL - BROKER - FUNDING CHECKLIST Sent to: Adam Piechowicz Remainin…" at bounding box center [395, 247] width 709 height 413
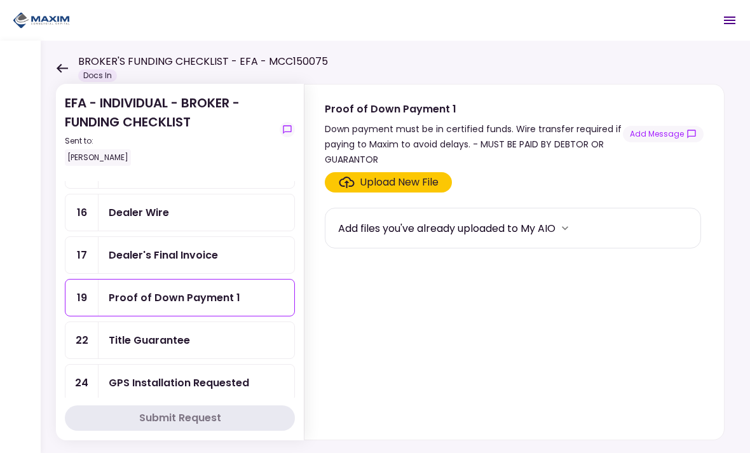
scroll to position [141, 0]
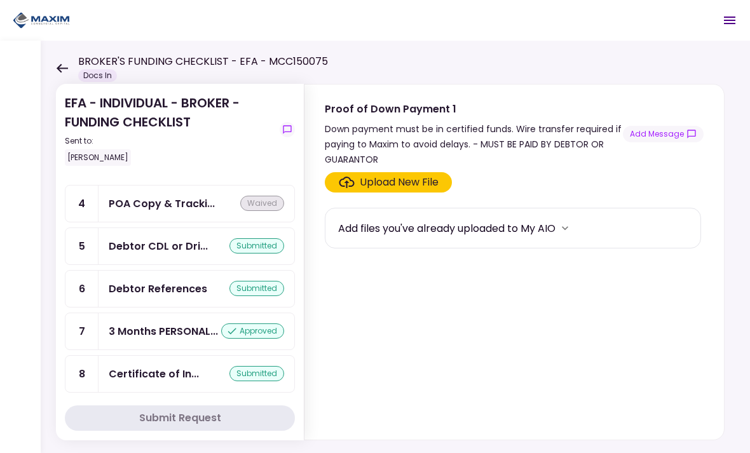
click at [58, 327] on section "EFA - INDIVIDUAL - BROKER - FUNDING CHECKLIST Sent to: Adam Piechowicz Remainin…" at bounding box center [180, 262] width 248 height 357
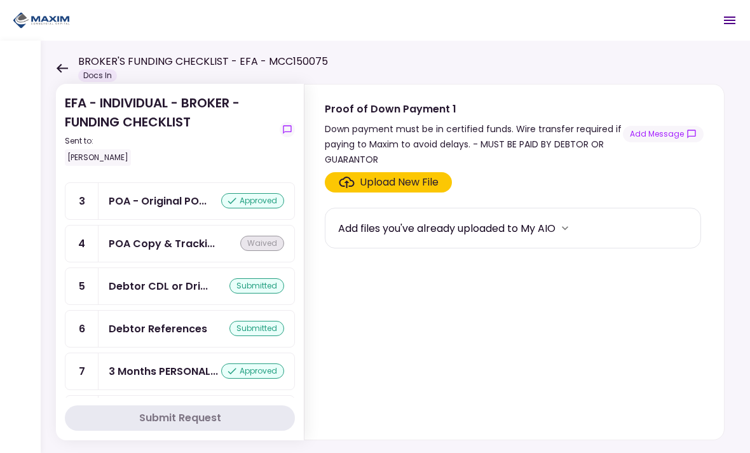
scroll to position [609, 0]
click at [31, 183] on div at bounding box center [20, 247] width 41 height 413
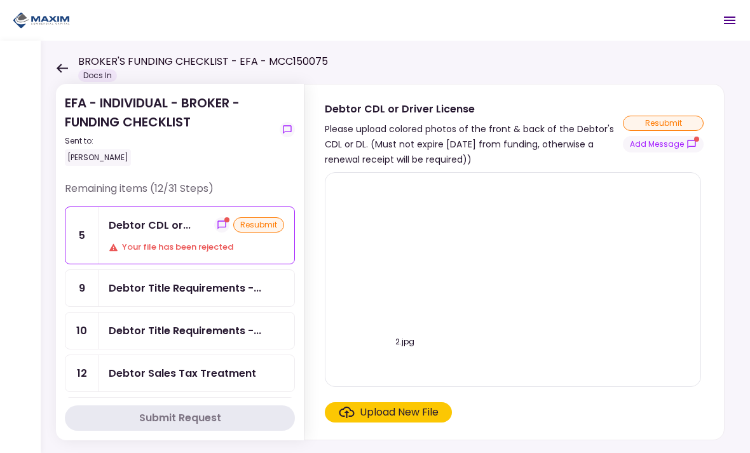
click at [391, 409] on div "Upload New File" at bounding box center [399, 412] width 79 height 15
click at [0, 0] on input "Upload New File" at bounding box center [0, 0] width 0 height 0
click at [416, 409] on div "Upload New File" at bounding box center [399, 412] width 79 height 15
click at [0, 0] on input "Upload New File" at bounding box center [0, 0] width 0 height 0
click at [66, 64] on icon at bounding box center [62, 69] width 12 height 10
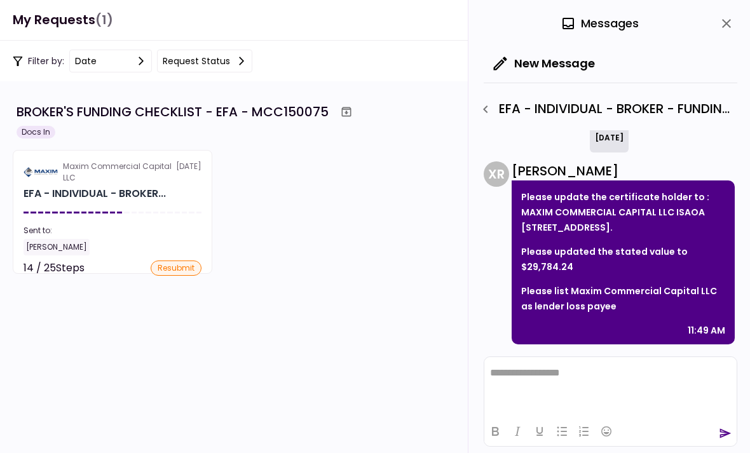
scroll to position [22, 0]
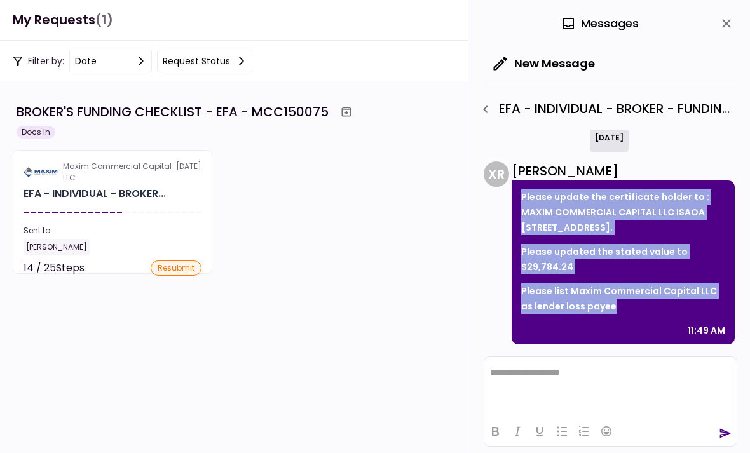
copy div "Please update the certificate holder to : MAXIM COMMERCIAL CAPITAL LLC ISAOA 11…"
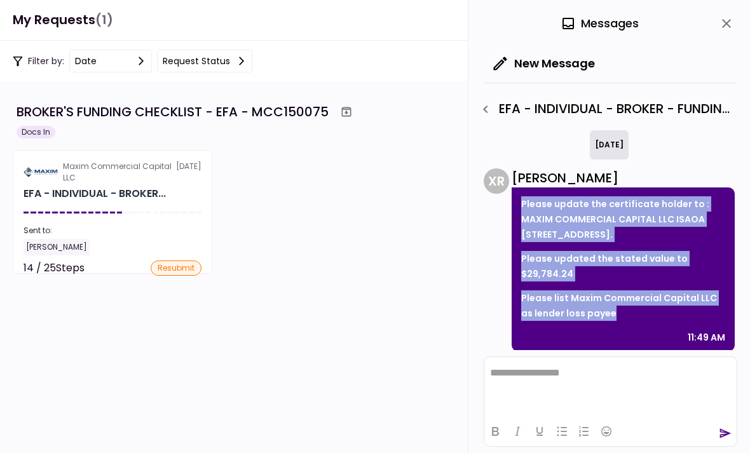
scroll to position [0, 0]
click at [725, 28] on icon "close" at bounding box center [726, 23] width 15 height 15
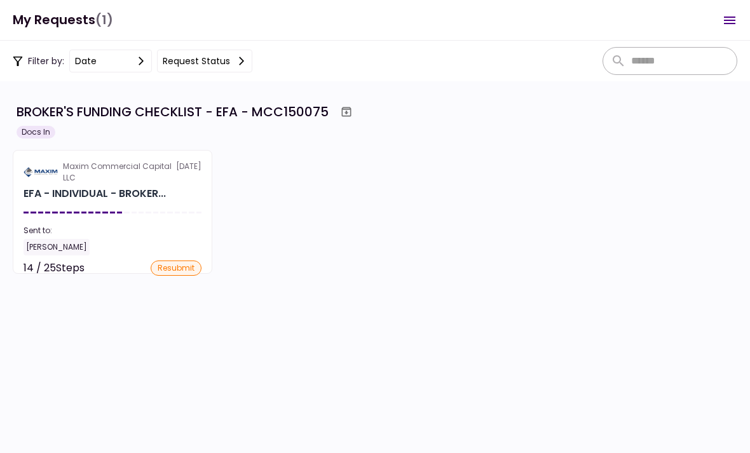
click at [89, 16] on h1 "My Requests (1)" at bounding box center [63, 20] width 100 height 26
click at [32, 127] on div "Docs In" at bounding box center [36, 132] width 39 height 13
click at [170, 271] on div "25 required steps EFA Contract No Files Voided Check 1 File POA - Original POA …" at bounding box center [112, 271] width 198 height 0
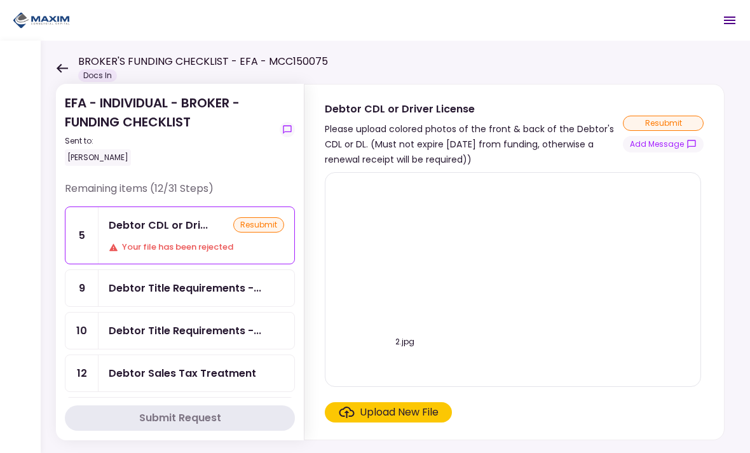
click at [40, 200] on div at bounding box center [20, 247] width 41 height 413
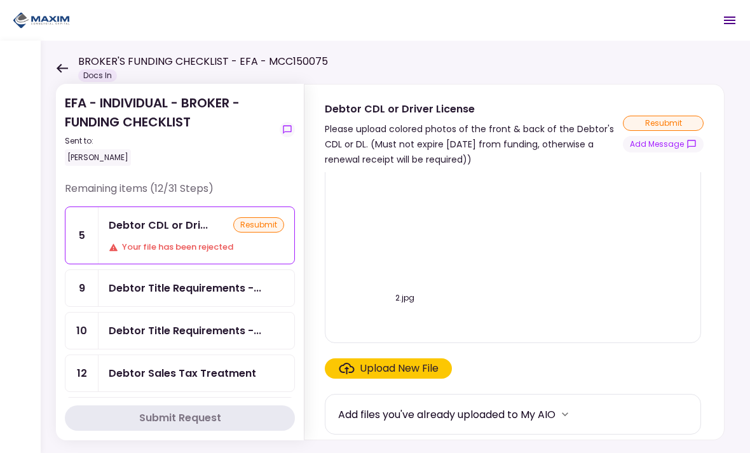
scroll to position [44, 0]
click at [178, 236] on div "Debtor CDL or Dri... resubmit Your file has been rejected" at bounding box center [197, 235] width 196 height 57
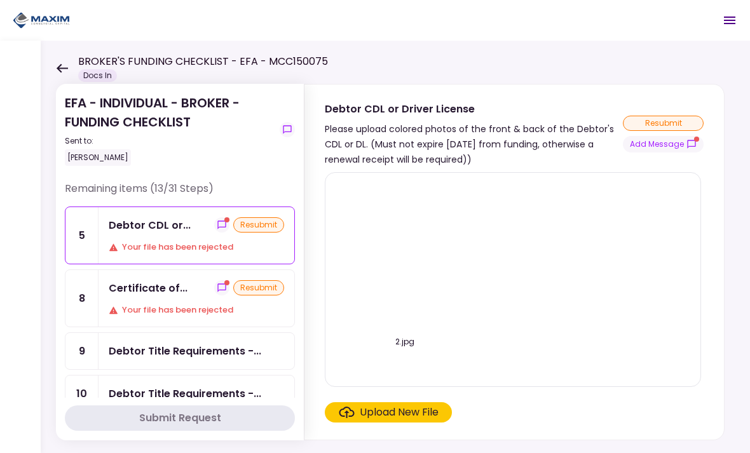
click at [58, 210] on section "EFA - INDIVIDUAL - BROKER - FUNDING CHECKLIST Sent to: Adam Piechowicz Remainin…" at bounding box center [180, 262] width 248 height 357
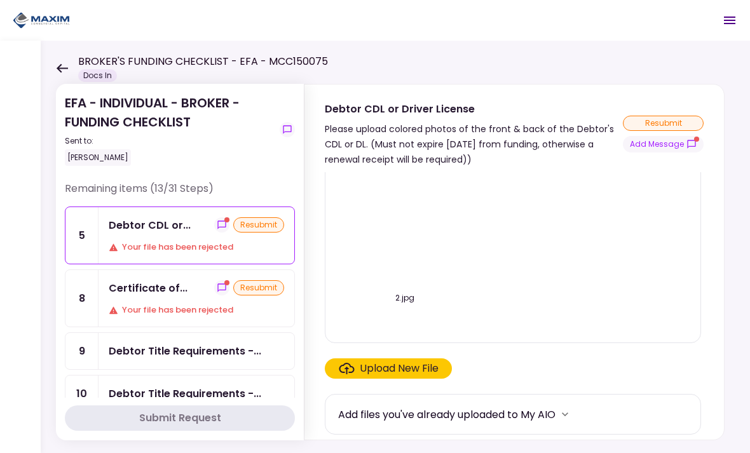
scroll to position [44, 0]
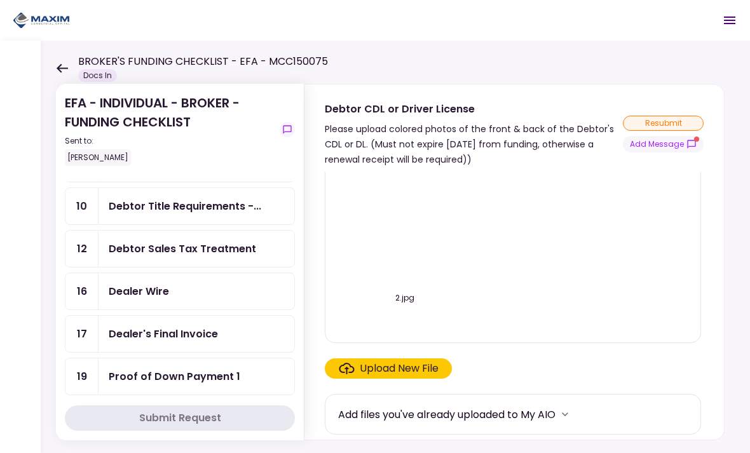
click at [69, 179] on div "EFA - INDIVIDUAL - BROKER - FUNDING CHECKLIST Sent to: [PERSON_NAME]" at bounding box center [180, 137] width 230 height 88
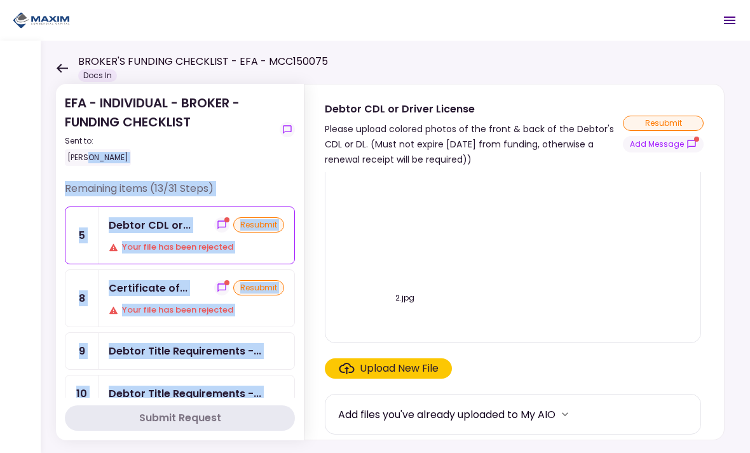
scroll to position [0, 0]
click at [142, 226] on div "Debtor CDL or..." at bounding box center [150, 225] width 82 height 16
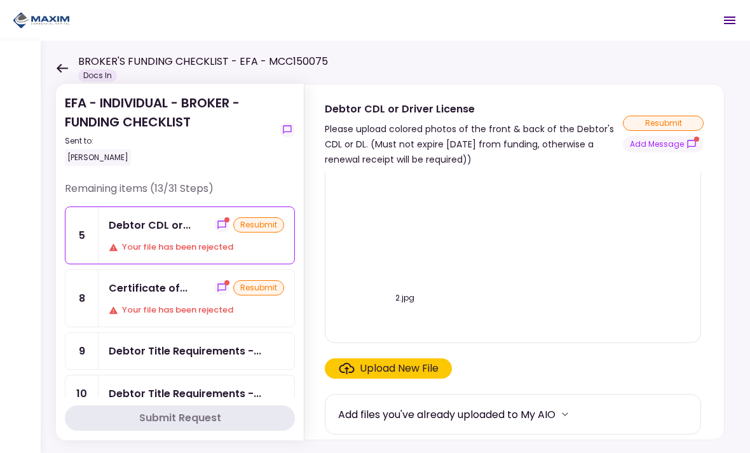
scroll to position [44, 0]
click at [423, 366] on div "Upload New File" at bounding box center [399, 368] width 79 height 15
click at [0, 0] on input "Upload New File" at bounding box center [0, 0] width 0 height 0
click at [230, 223] on button "show-messages" at bounding box center [221, 224] width 15 height 15
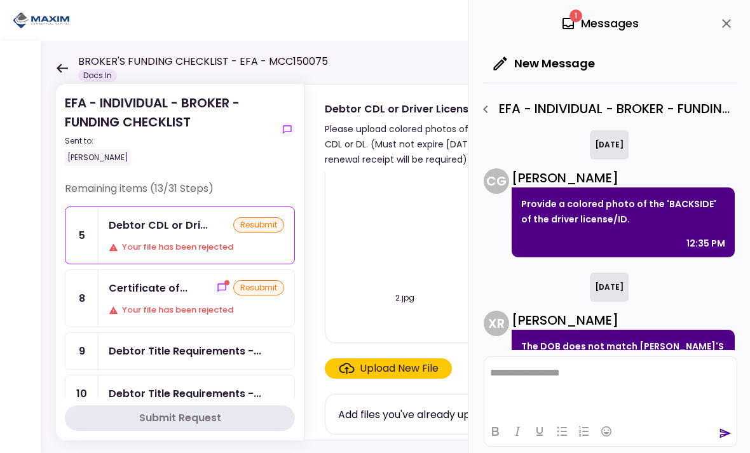
scroll to position [0, 0]
click at [736, 21] on button "close" at bounding box center [727, 24] width 22 height 22
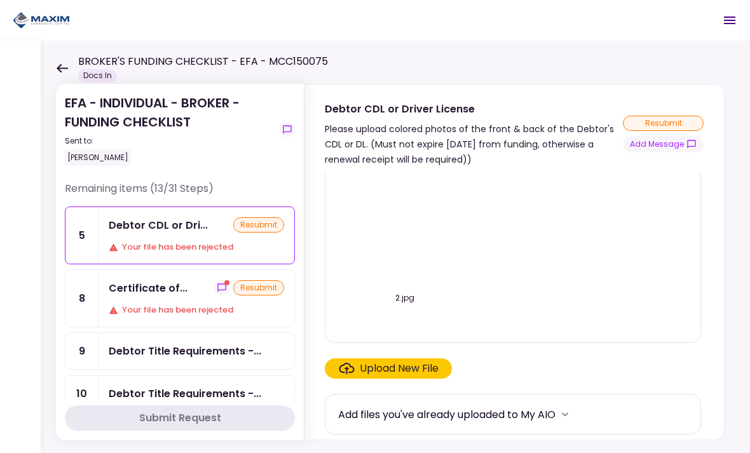
click at [406, 368] on div "Upload New File" at bounding box center [399, 368] width 79 height 15
click at [0, 0] on input "Upload New File" at bounding box center [0, 0] width 0 height 0
click at [411, 364] on div "Upload New File" at bounding box center [399, 368] width 79 height 15
click at [0, 0] on input "Upload New File" at bounding box center [0, 0] width 0 height 0
click at [377, 362] on div "Upload New File" at bounding box center [399, 368] width 79 height 15
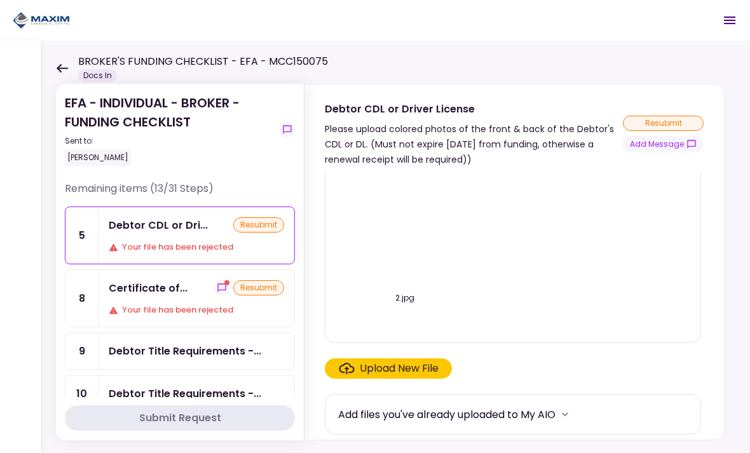
click at [0, 0] on input "Upload New File" at bounding box center [0, 0] width 0 height 0
click at [77, 65] on div "BROKER'S FUNDING CHECKLIST - EFA - MCC150075 Docs In" at bounding box center [192, 68] width 272 height 28
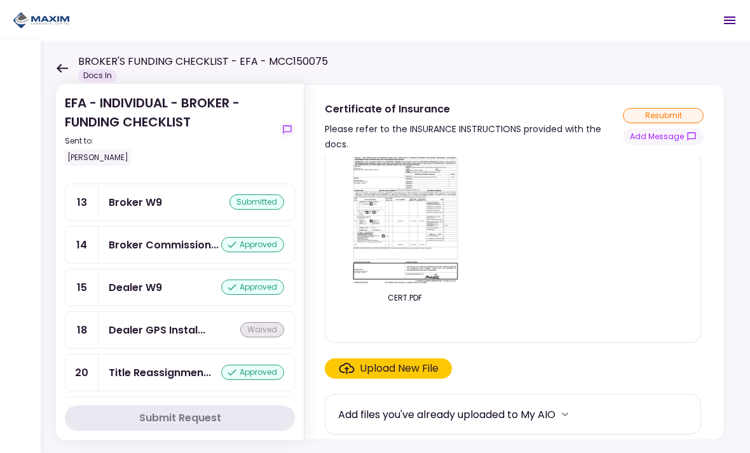
scroll to position [947, 0]
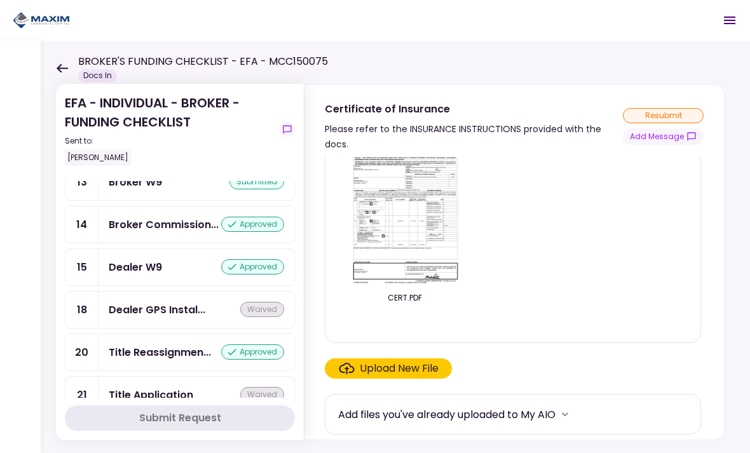
click at [65, 234] on link "14 Broker Commission... approved" at bounding box center [180, 225] width 230 height 38
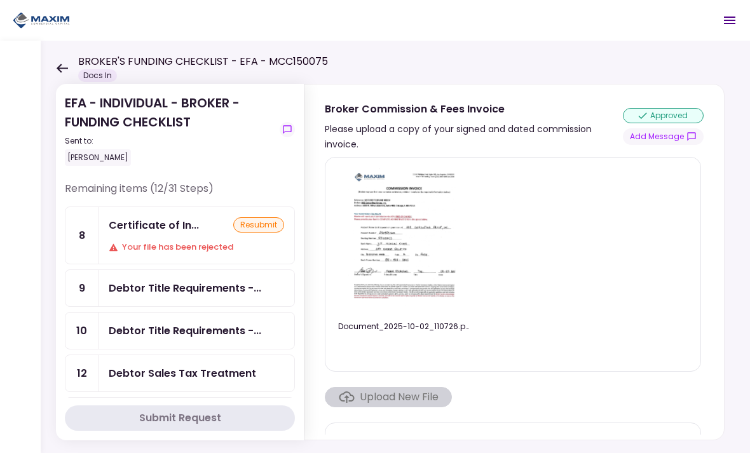
click at [53, 241] on div "EFA - INDIVIDUAL - BROKER - FUNDING CHECKLIST Sent to: Adam Piechowicz Remainin…" at bounding box center [395, 247] width 709 height 413
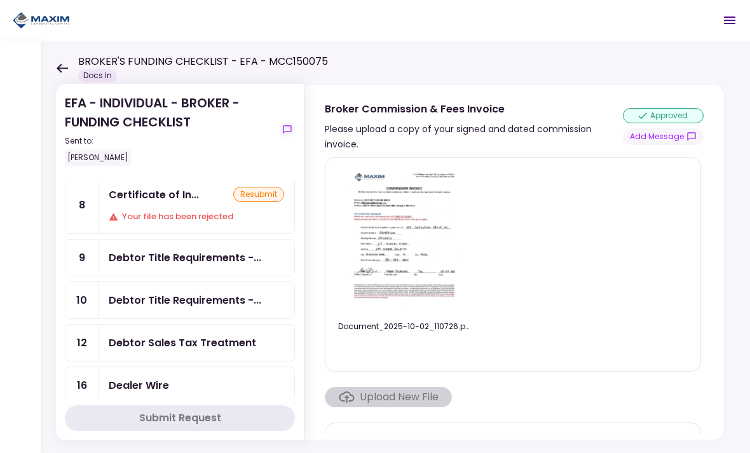
scroll to position [30, 0]
click at [143, 261] on div "Debtor Title Requirements -..." at bounding box center [185, 258] width 153 height 16
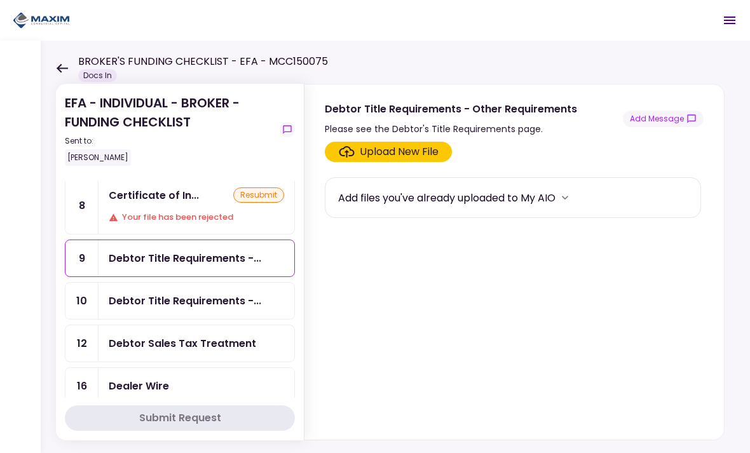
click at [667, 121] on button "Add Message" at bounding box center [663, 119] width 81 height 17
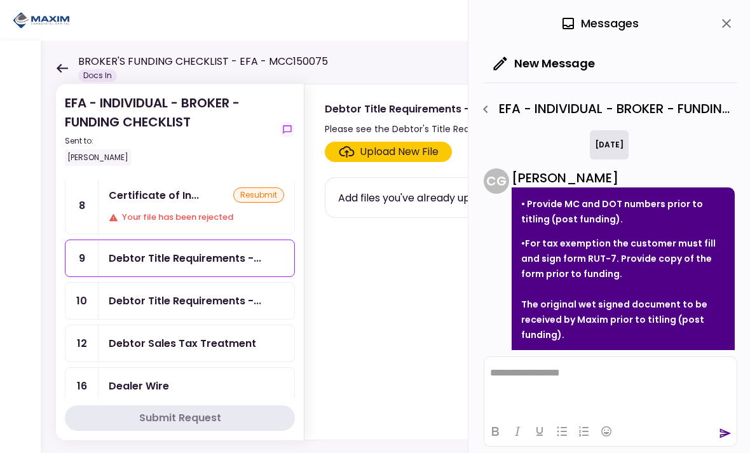
scroll to position [156, 0]
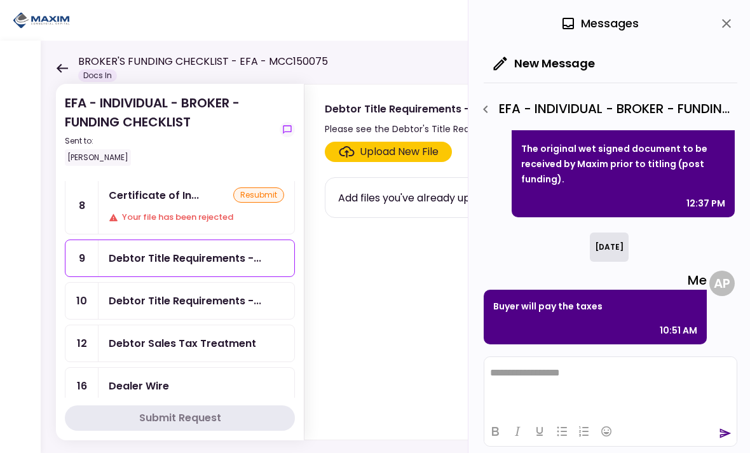
click at [142, 300] on div "Debtor Title Requirements -..." at bounding box center [185, 301] width 153 height 16
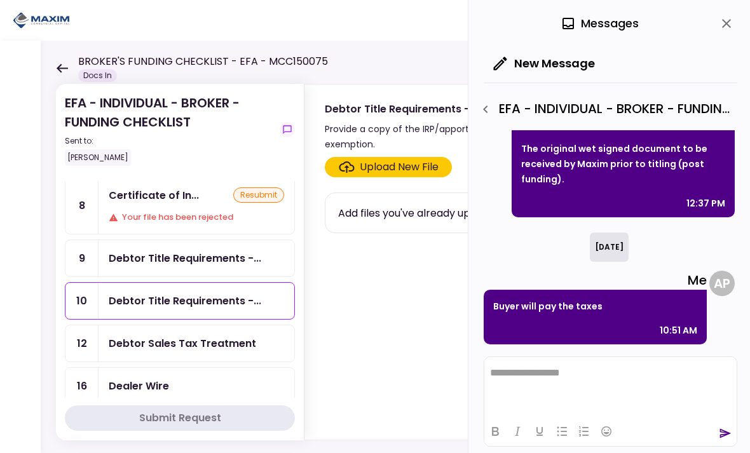
click at [161, 343] on div "Debtor Sales Tax Treatment" at bounding box center [182, 344] width 147 height 16
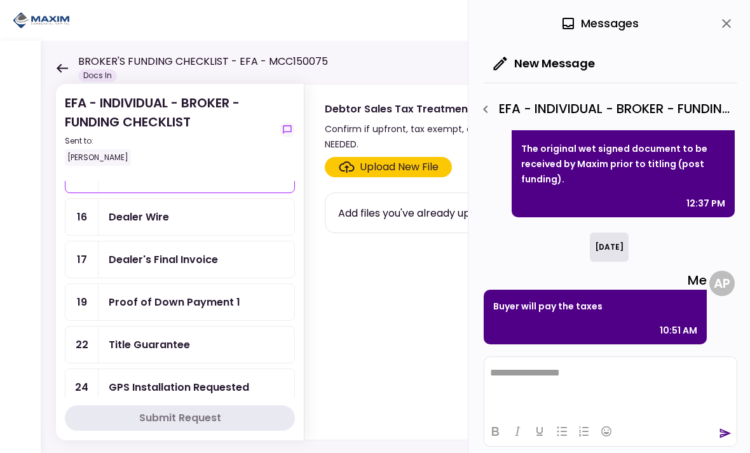
scroll to position [196, 0]
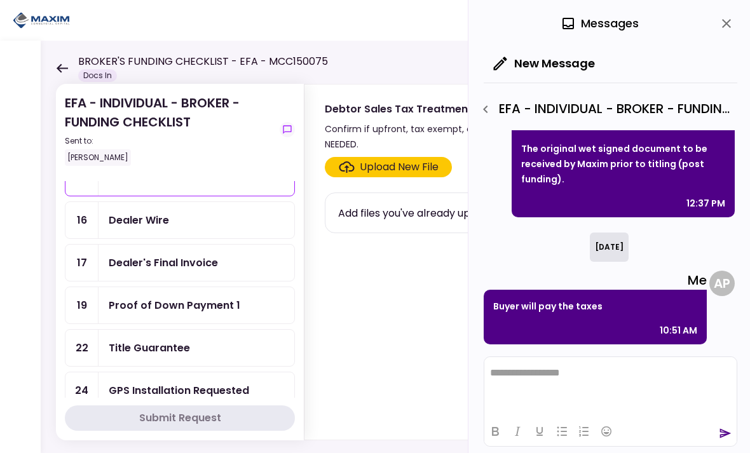
click at [128, 224] on div "Dealer Wire" at bounding box center [139, 220] width 60 height 16
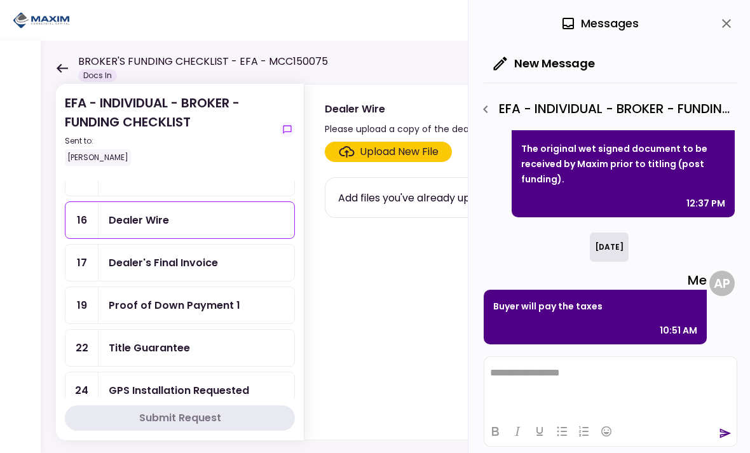
click at [57, 274] on section "EFA - INDIVIDUAL - BROKER - FUNDING CHECKLIST Sent to: Adam Piechowicz Remainin…" at bounding box center [180, 262] width 248 height 357
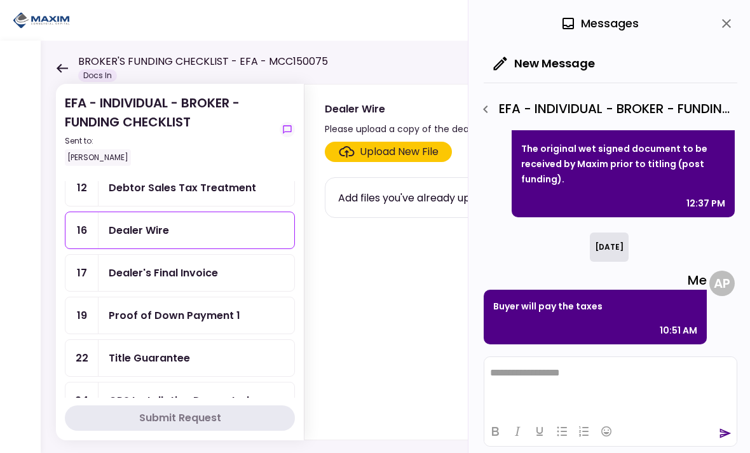
scroll to position [190, 0]
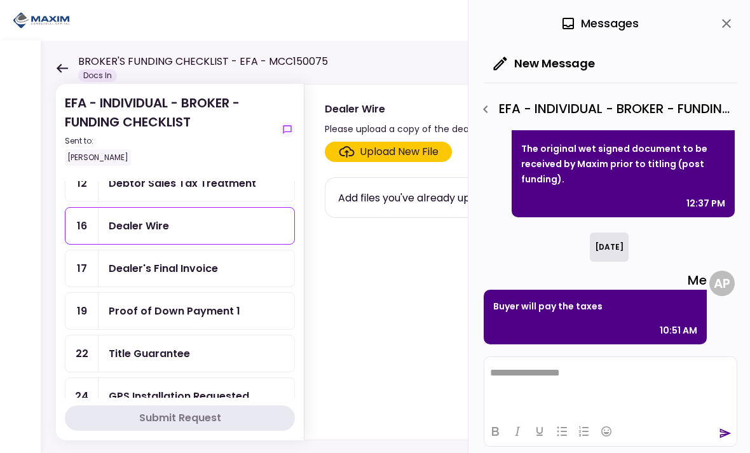
click at [71, 275] on div "17" at bounding box center [81, 268] width 33 height 36
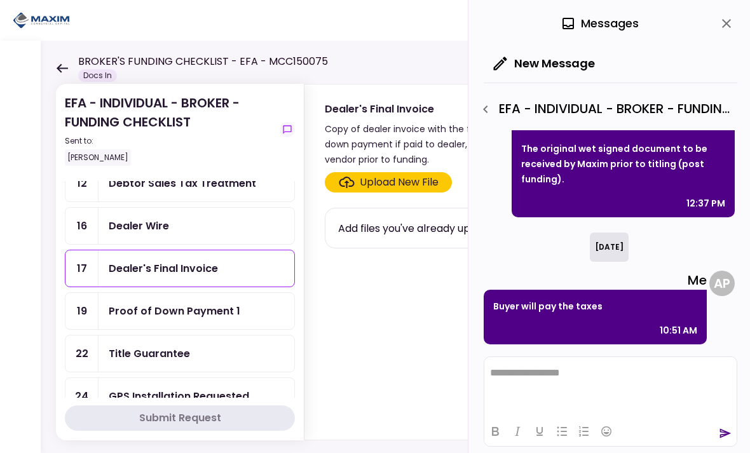
click at [153, 355] on div "Title Guarantee" at bounding box center [149, 354] width 81 height 16
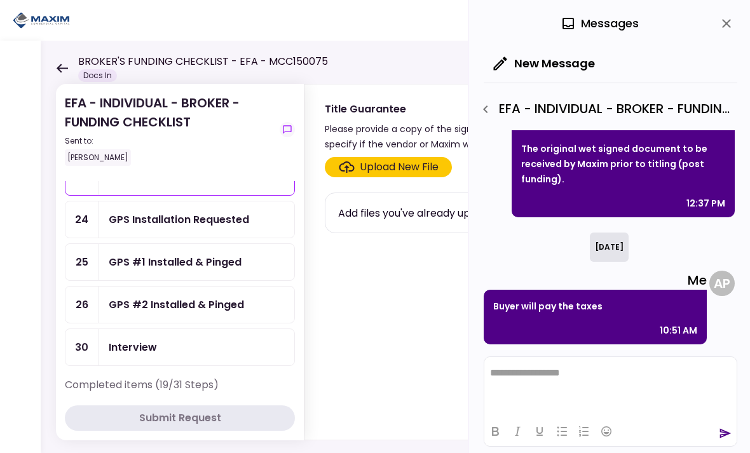
scroll to position [477, 0]
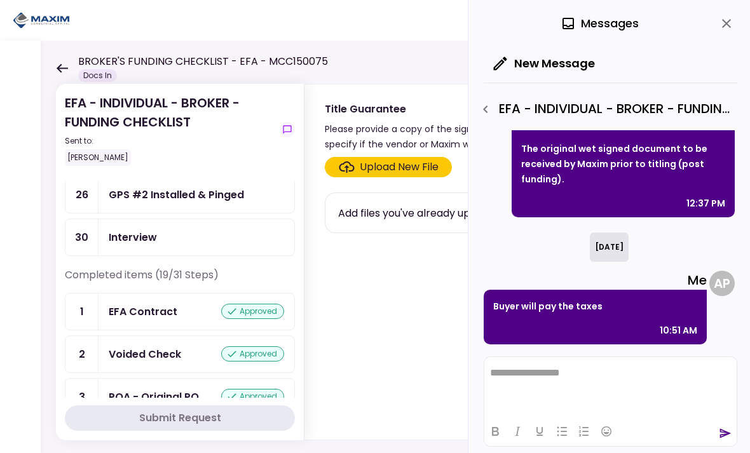
click at [127, 238] on div "Interview" at bounding box center [133, 238] width 48 height 16
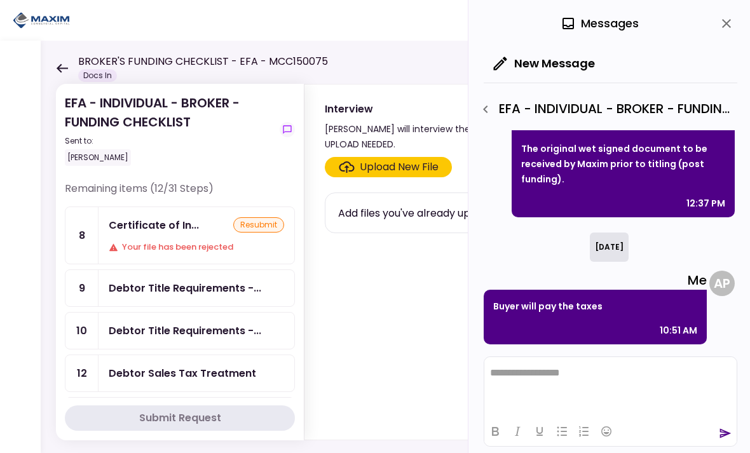
click at [130, 241] on div "Your file has been rejected" at bounding box center [196, 247] width 175 height 13
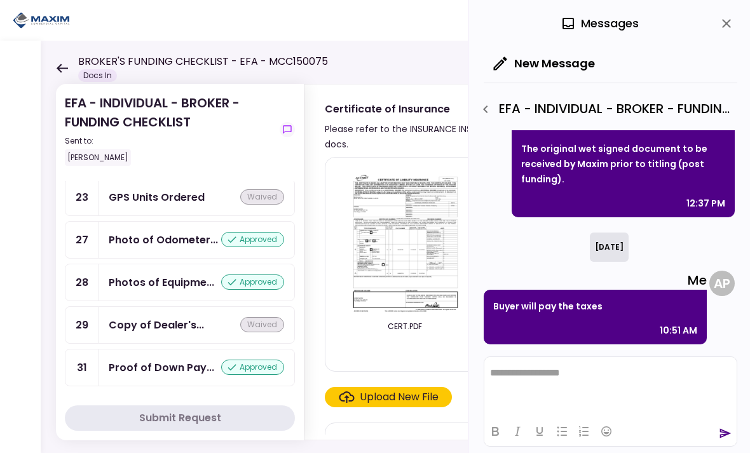
scroll to position [1174, 0]
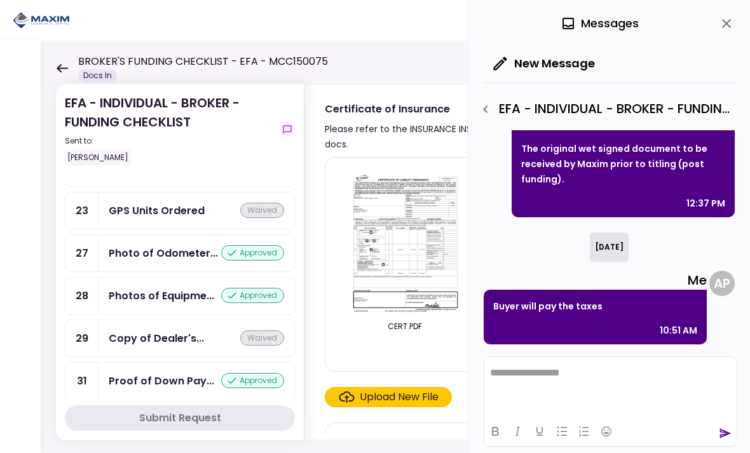
click at [190, 380] on div "Proof of Down Pay..." at bounding box center [162, 381] width 106 height 16
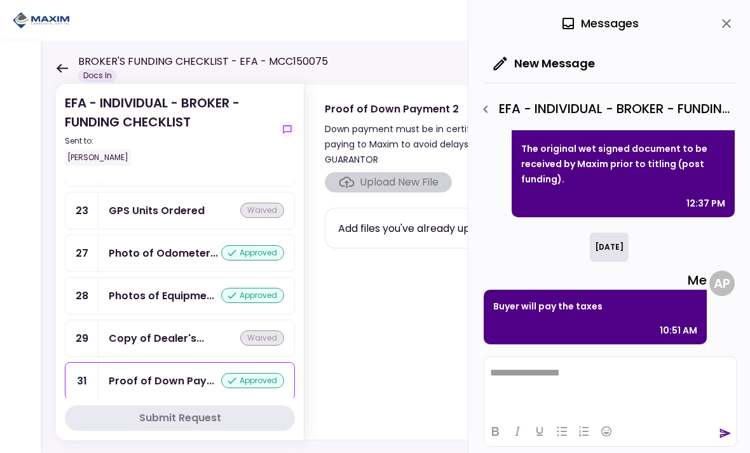
click at [729, 27] on icon "close" at bounding box center [726, 23] width 15 height 15
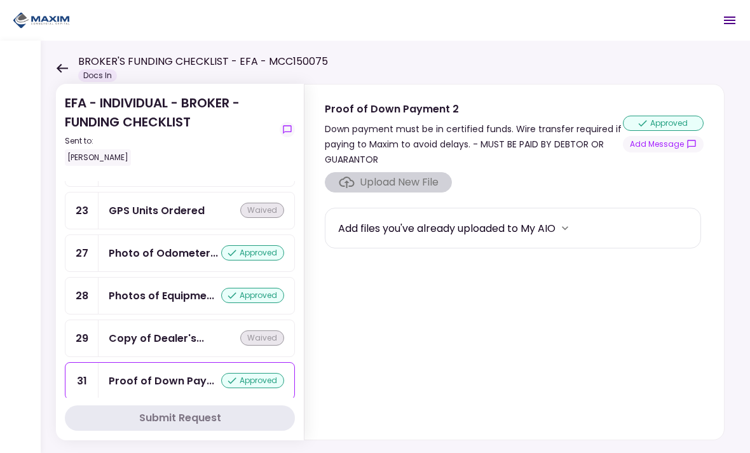
click at [662, 145] on button "Add Message" at bounding box center [663, 144] width 81 height 17
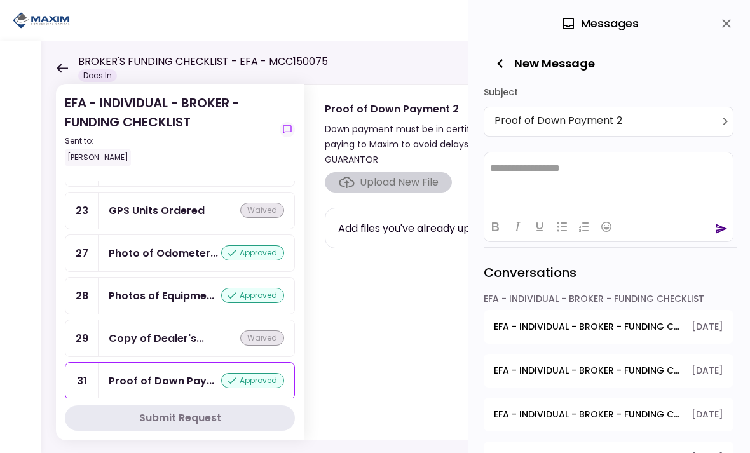
click at [729, 25] on icon "close" at bounding box center [726, 23] width 9 height 9
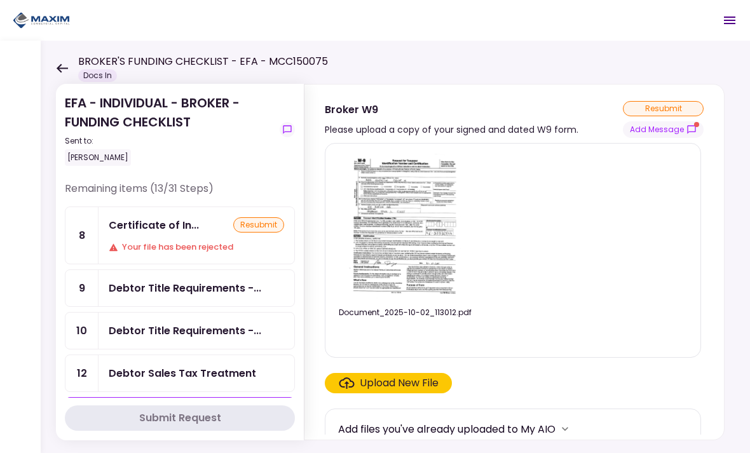
click at [127, 235] on div "Certificate of In... resubmit Your file has been rejected" at bounding box center [197, 235] width 196 height 57
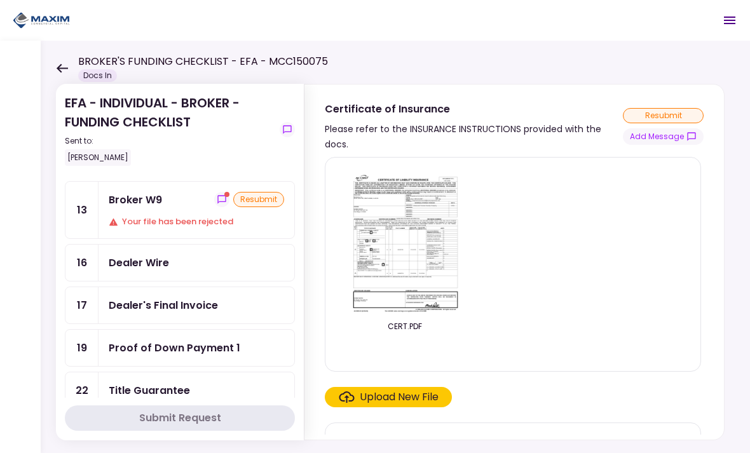
scroll to position [194, 0]
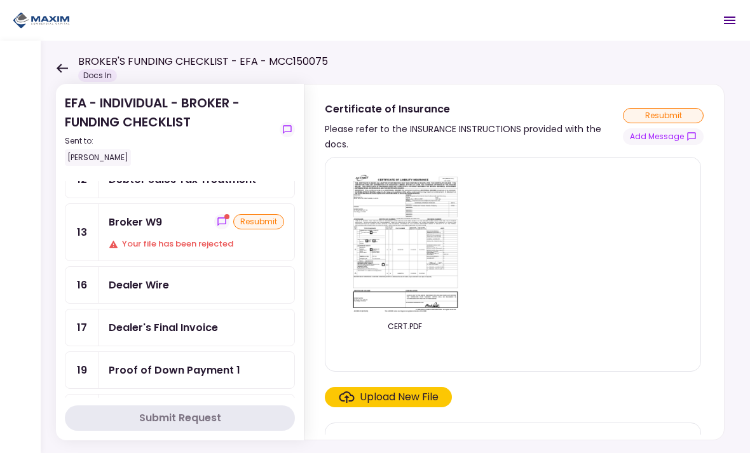
click at [132, 238] on div "Broker W9 resubmit Your file has been rejected" at bounding box center [197, 232] width 196 height 57
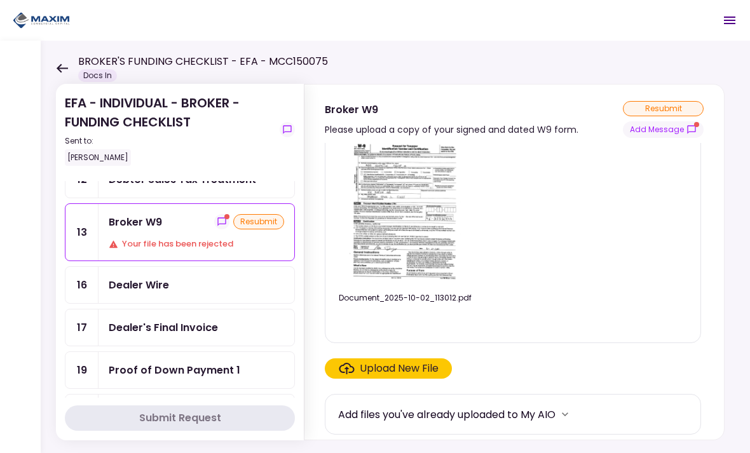
scroll to position [15, 0]
click at [672, 134] on button "Add Message" at bounding box center [663, 129] width 81 height 17
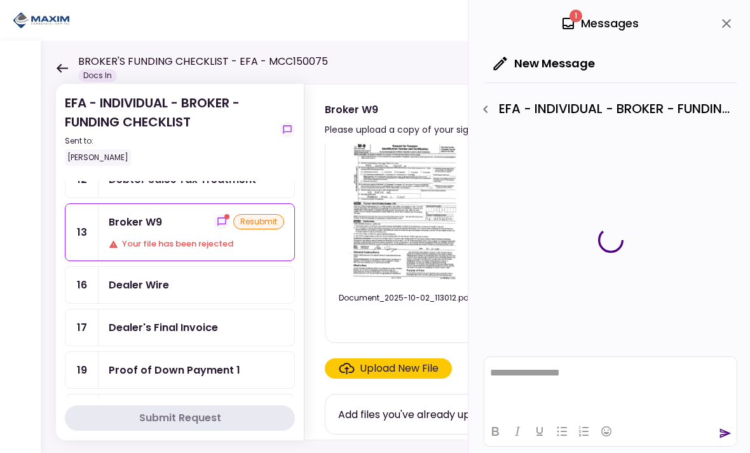
scroll to position [0, 0]
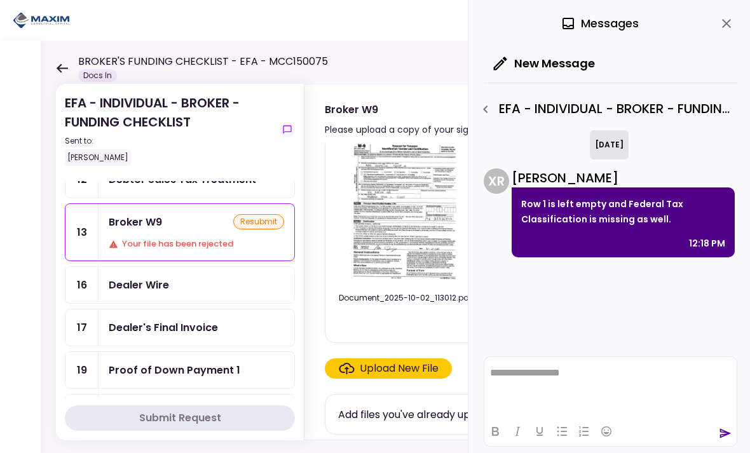
click at [696, 214] on p "Row 1 is left empty and Federal Tax Classification is missing as well." at bounding box center [623, 211] width 204 height 31
click at [654, 212] on p "Row 1 is left empty and Federal Tax Classification is missing as well." at bounding box center [623, 211] width 204 height 31
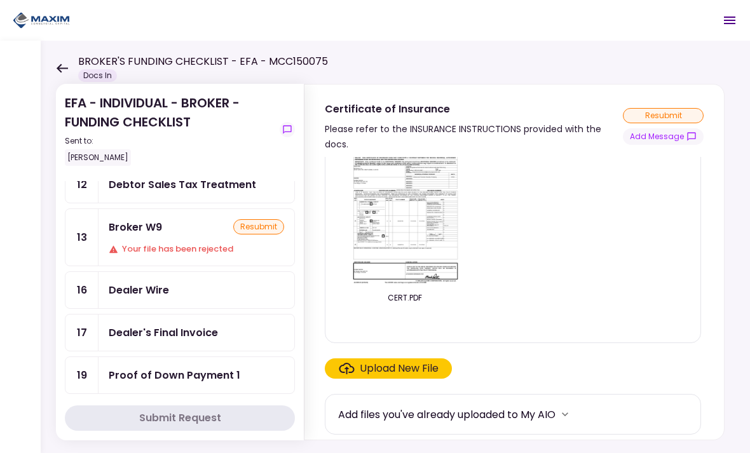
scroll to position [228, 0]
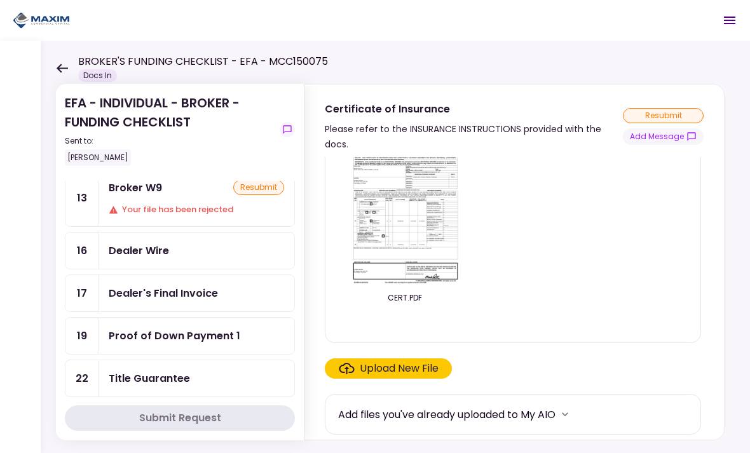
click at [151, 201] on div "Broker W9 resubmit Your file has been rejected" at bounding box center [197, 198] width 196 height 57
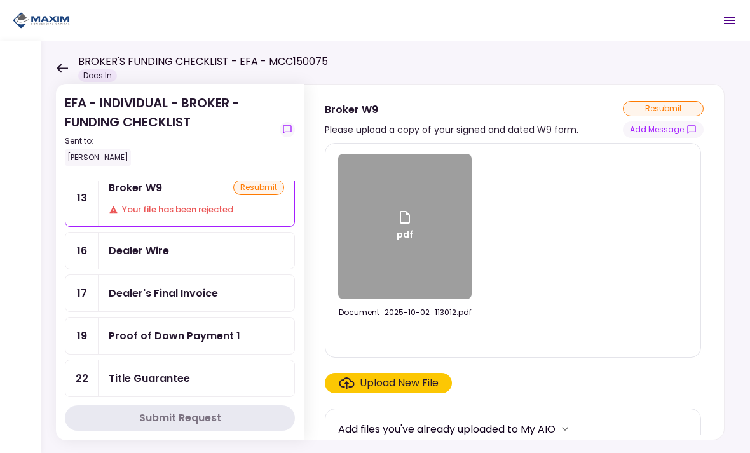
click at [257, 195] on div "resubmit" at bounding box center [258, 187] width 51 height 15
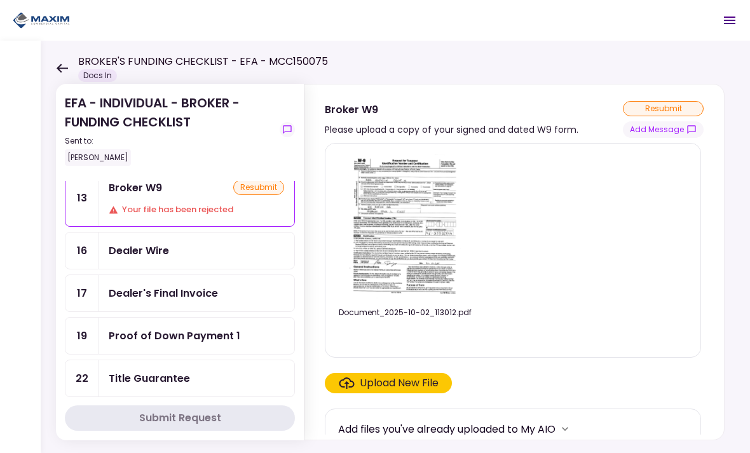
click at [420, 383] on div "Upload New File" at bounding box center [399, 383] width 79 height 15
click at [0, 0] on input "Upload New File" at bounding box center [0, 0] width 0 height 0
click at [415, 383] on div "Upload New File" at bounding box center [399, 383] width 79 height 15
click at [0, 0] on input "Upload New File" at bounding box center [0, 0] width 0 height 0
click at [411, 380] on div "Upload New File" at bounding box center [399, 383] width 79 height 15
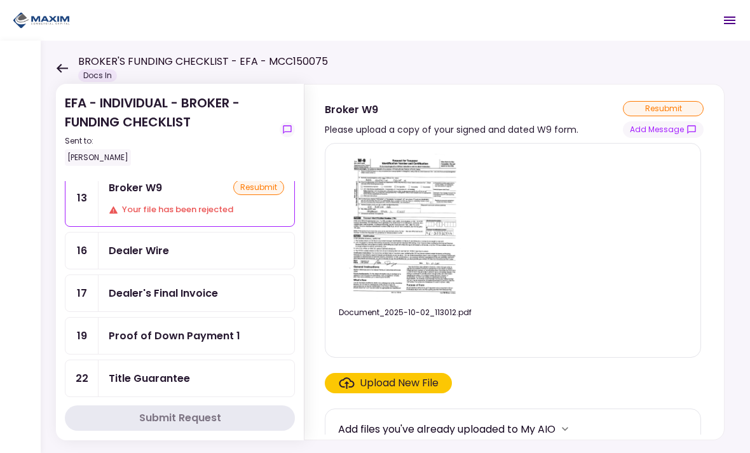
click at [0, 0] on input "Upload New File" at bounding box center [0, 0] width 0 height 0
click at [670, 109] on div "resubmit" at bounding box center [663, 108] width 81 height 15
click at [663, 109] on div "resubmit" at bounding box center [663, 108] width 81 height 15
click at [673, 107] on div "resubmit" at bounding box center [663, 108] width 81 height 15
click at [408, 387] on div "Upload New File" at bounding box center [399, 383] width 79 height 15
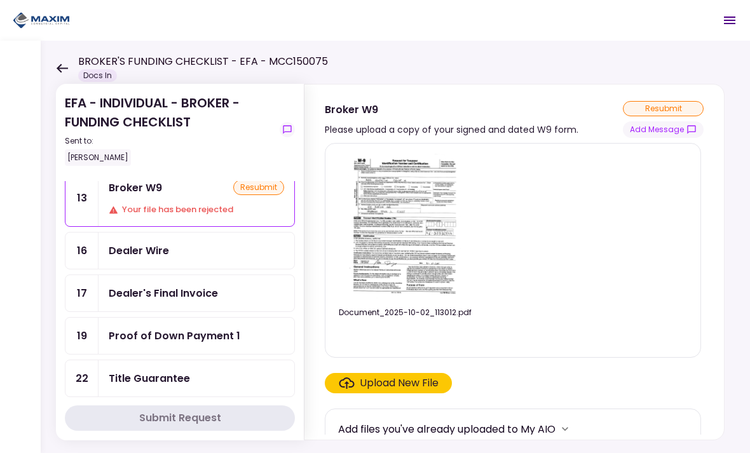
click at [0, 0] on input "Upload New File" at bounding box center [0, 0] width 0 height 0
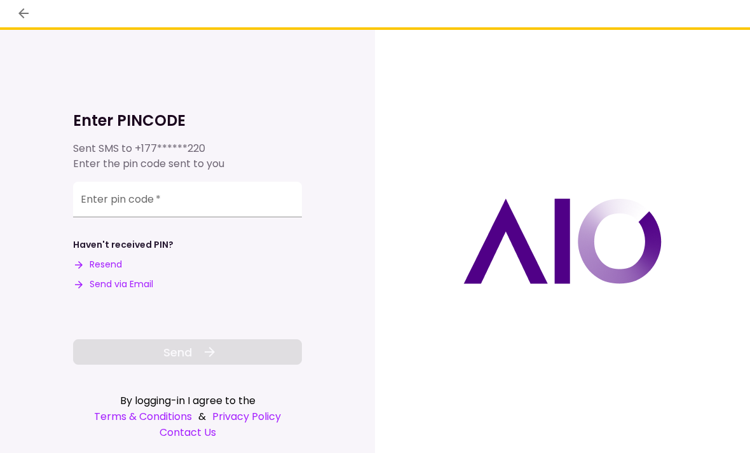
click at [133, 182] on input "Enter pin code   *" at bounding box center [187, 200] width 229 height 36
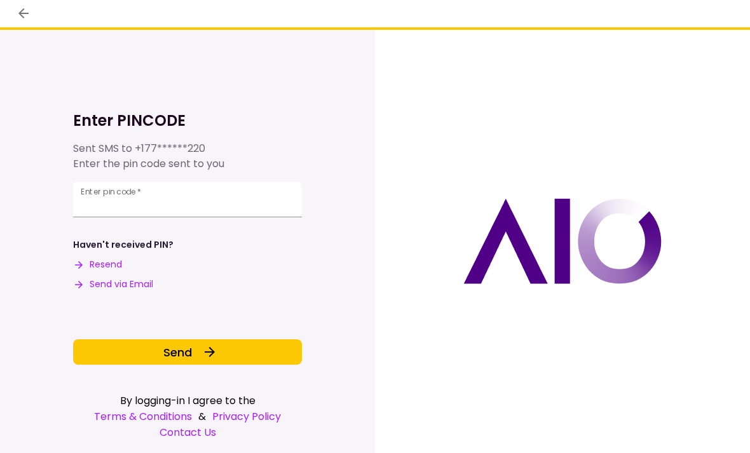
type input "******"
click at [188, 345] on span "Send" at bounding box center [177, 352] width 29 height 17
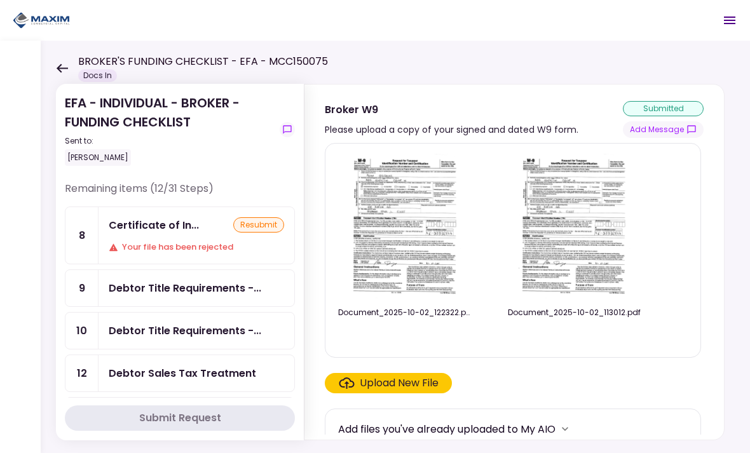
click at [158, 242] on div "Your file has been rejected" at bounding box center [196, 247] width 175 height 13
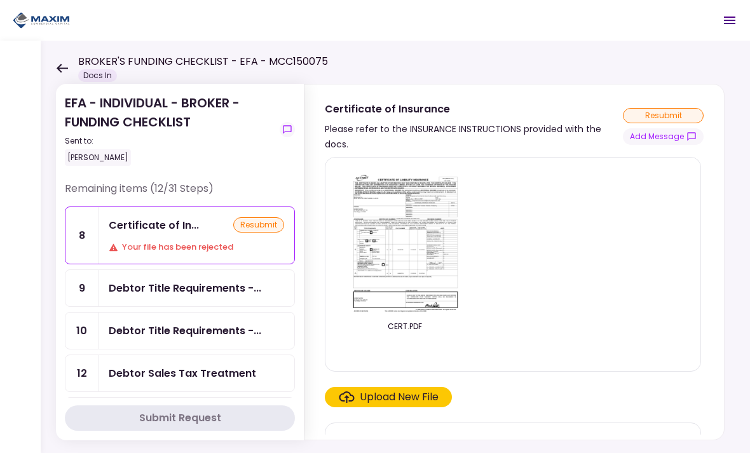
click at [424, 393] on div "Upload New File" at bounding box center [399, 397] width 79 height 15
click at [0, 0] on input "Upload New File" at bounding box center [0, 0] width 0 height 0
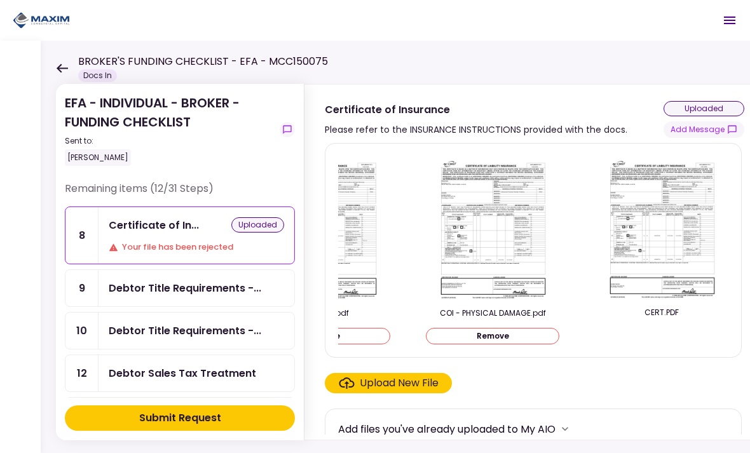
scroll to position [0, 81]
click at [712, 111] on div "uploaded" at bounding box center [704, 108] width 81 height 15
click at [416, 384] on div "Upload New File" at bounding box center [399, 383] width 79 height 15
click at [0, 0] on input "Upload New File" at bounding box center [0, 0] width 0 height 0
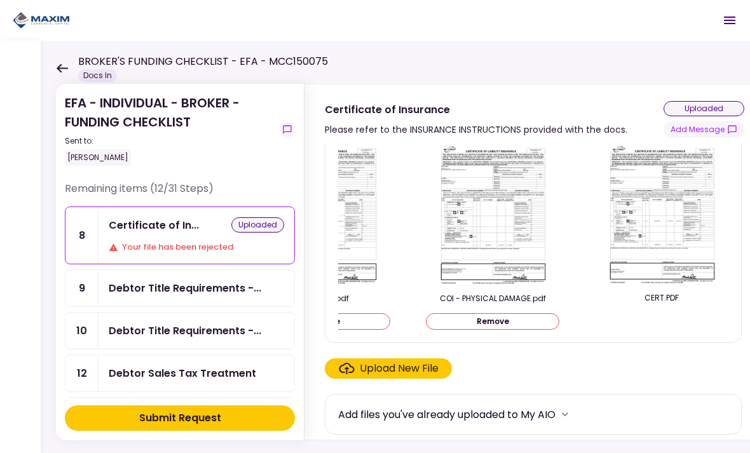
scroll to position [15, 0]
click at [178, 415] on div "Submit Request" at bounding box center [180, 418] width 82 height 15
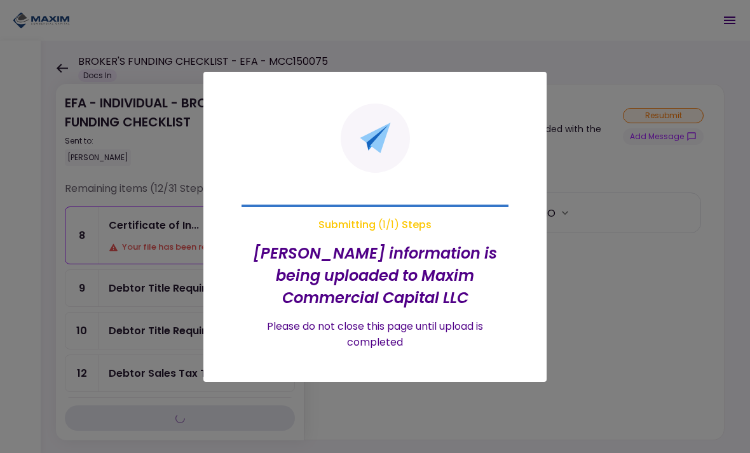
scroll to position [0, 0]
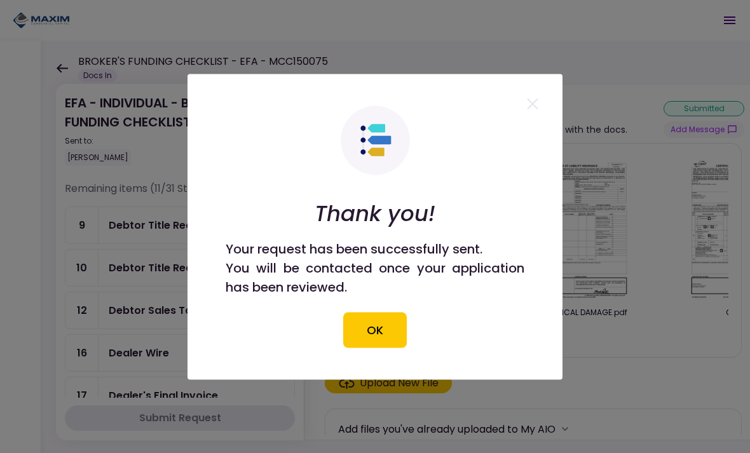
click at [374, 326] on button "OK" at bounding box center [375, 330] width 64 height 36
